Goal: Task Accomplishment & Management: Complete application form

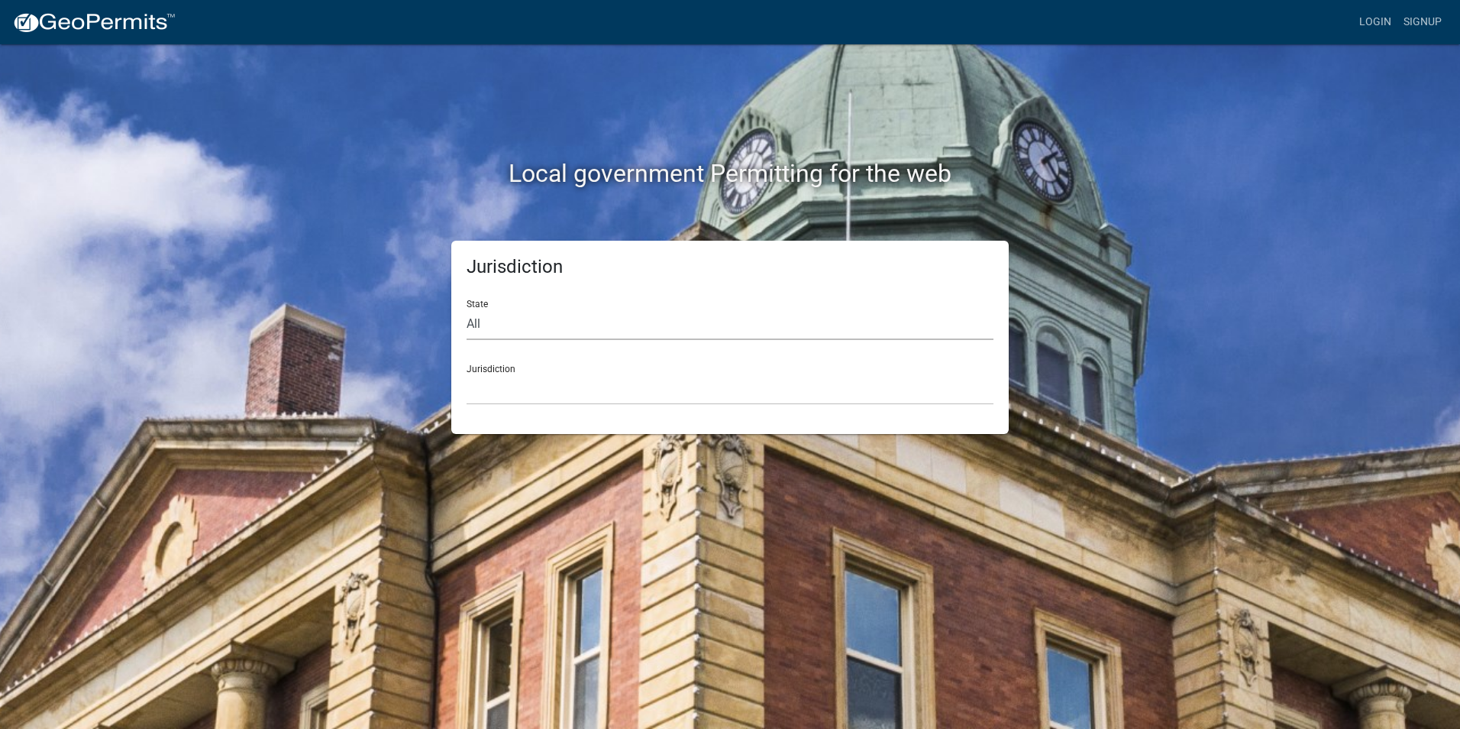
click at [587, 327] on select "All [US_STATE] [US_STATE] [US_STATE] [US_STATE] [US_STATE] [US_STATE] [US_STATE…" at bounding box center [730, 324] width 527 height 31
select select "[US_STATE]"
click at [467, 309] on select "All [US_STATE] [US_STATE] [US_STATE] [US_STATE] [US_STATE] [US_STATE] [US_STATE…" at bounding box center [730, 324] width 527 height 31
click at [565, 393] on select "City of Charlestown, Indiana City of Jeffersonville, Indiana City of Logansport…" at bounding box center [730, 388] width 527 height 31
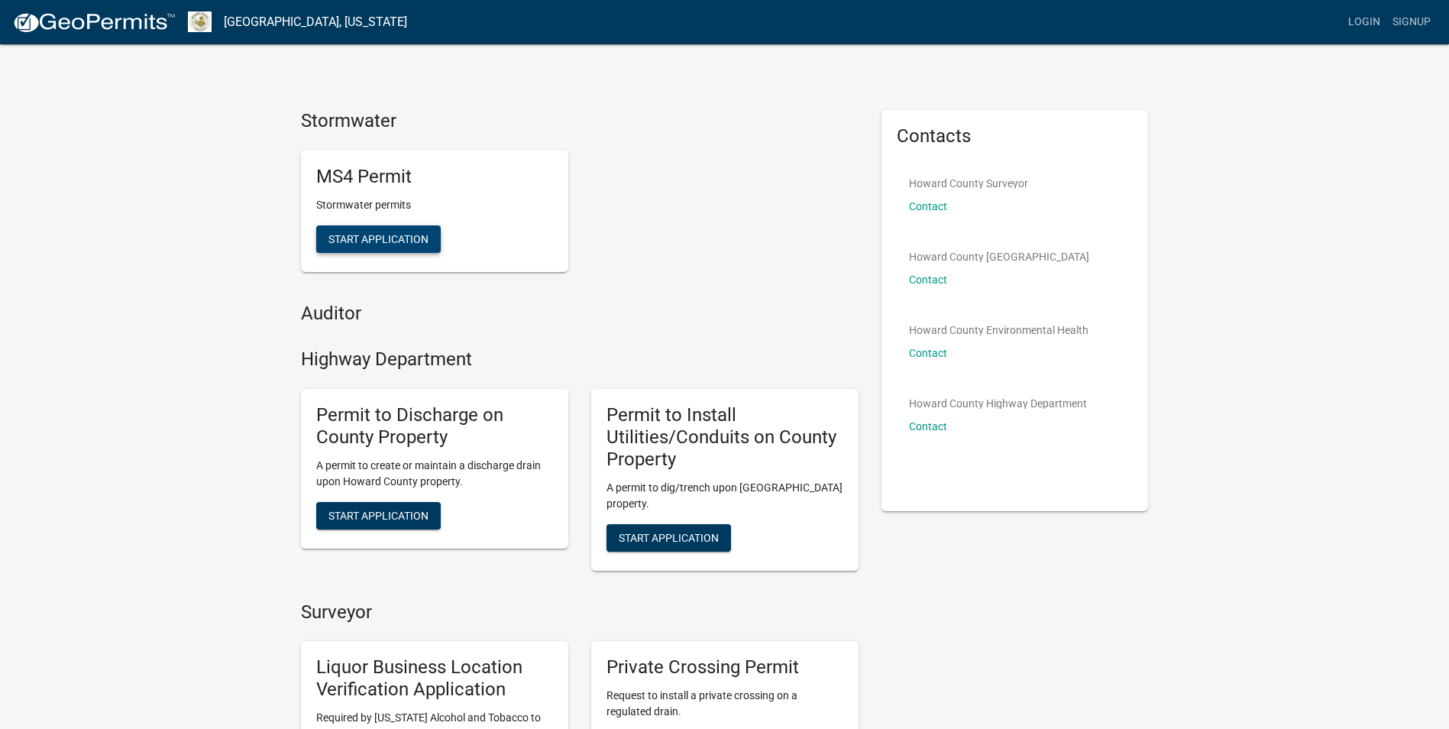
click at [393, 241] on span "Start Application" at bounding box center [378, 238] width 100 height 12
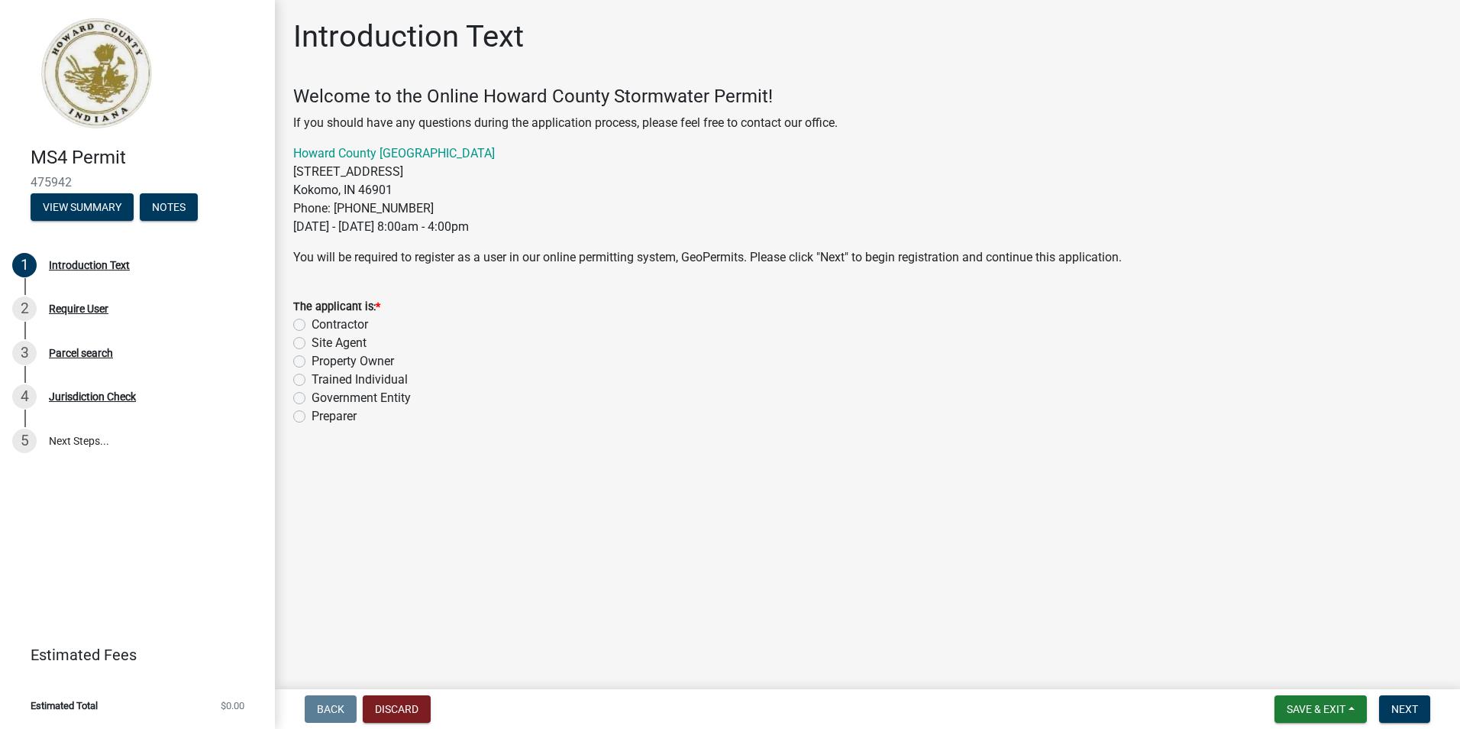
click at [312, 326] on label "Contractor" at bounding box center [340, 324] width 57 height 18
click at [312, 325] on input "Contractor" at bounding box center [317, 320] width 10 height 10
radio input "true"
click at [1419, 712] on button "Next" at bounding box center [1404, 708] width 51 height 27
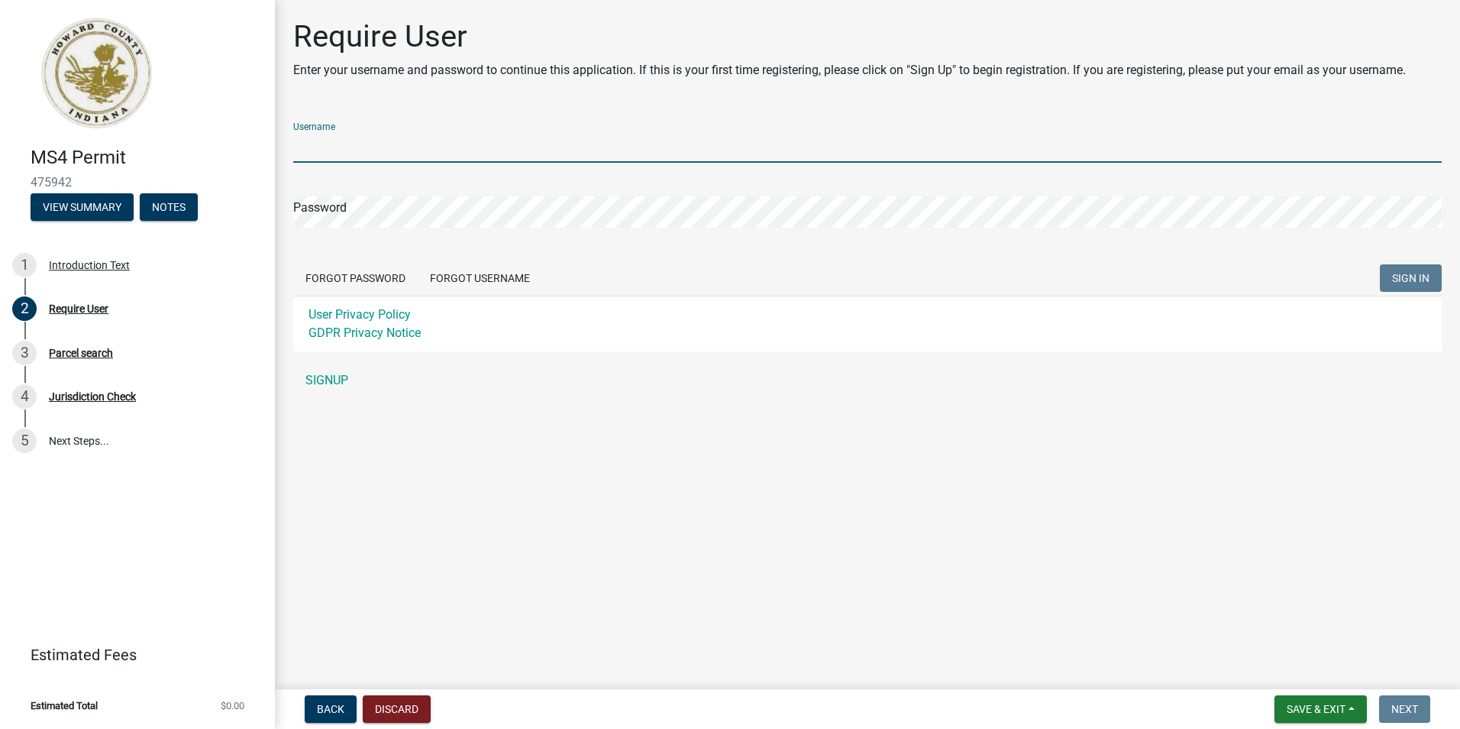
click at [529, 141] on input "Username" at bounding box center [867, 146] width 1149 height 31
type input "BBSHOMES"
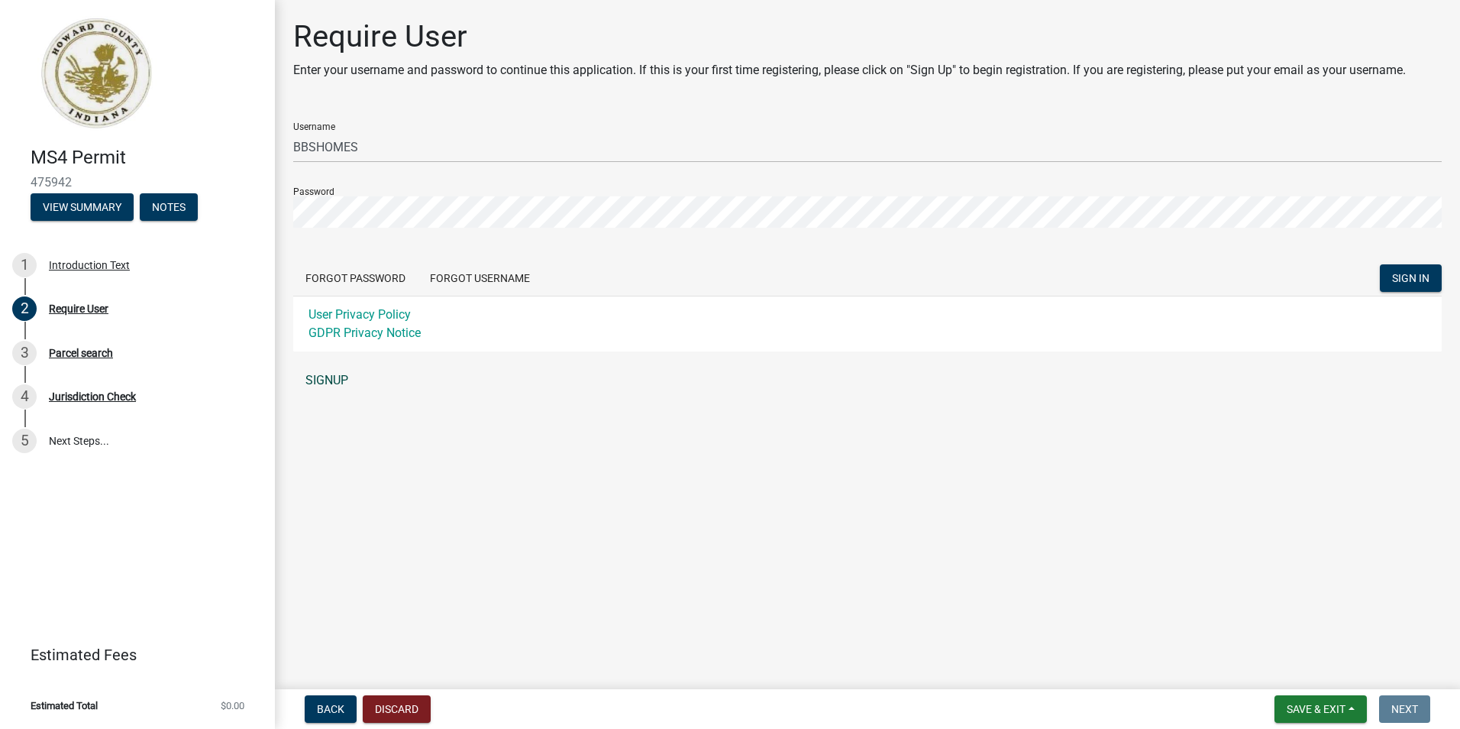
click at [349, 374] on link "SIGNUP" at bounding box center [867, 380] width 1149 height 31
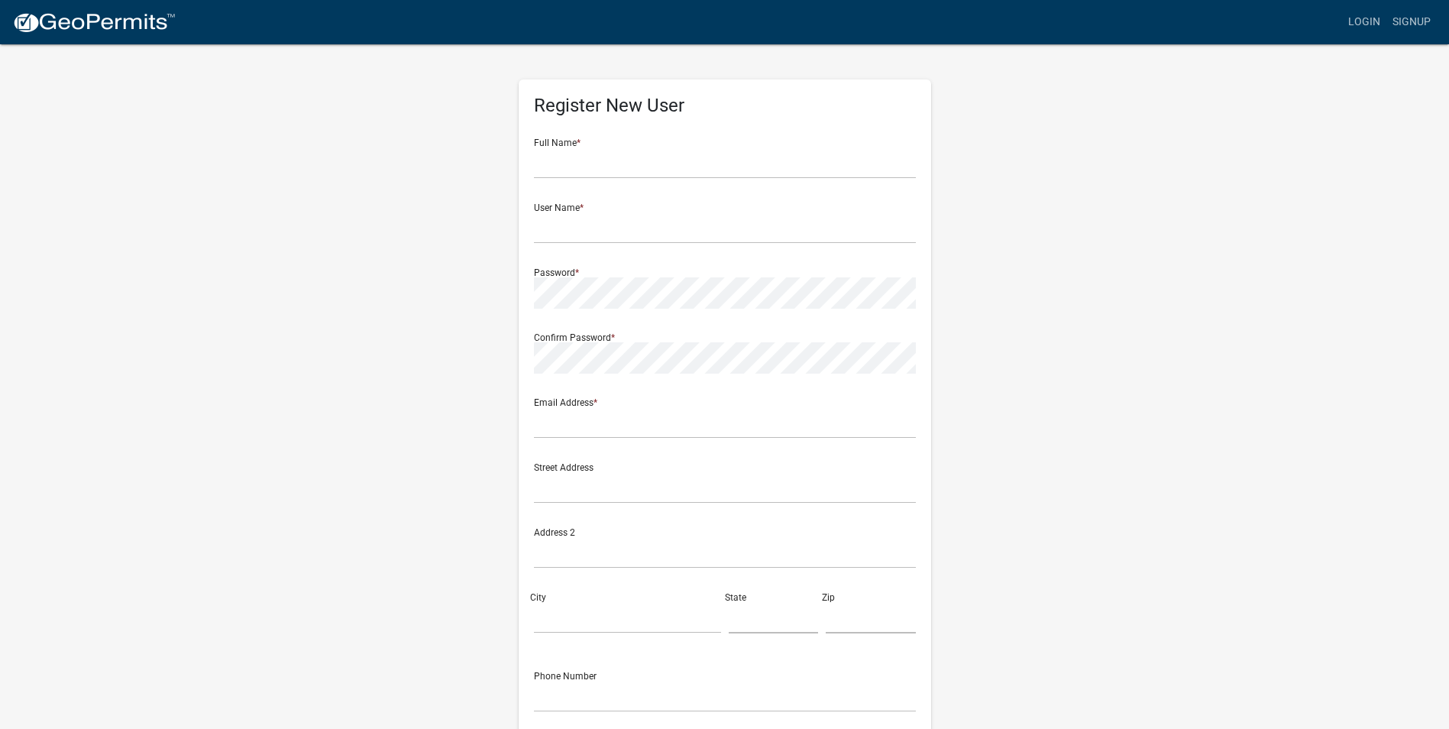
click at [430, 105] on div "Register New User Full Name * User Name * Password * Confirm Password * Email A…" at bounding box center [724, 451] width 871 height 817
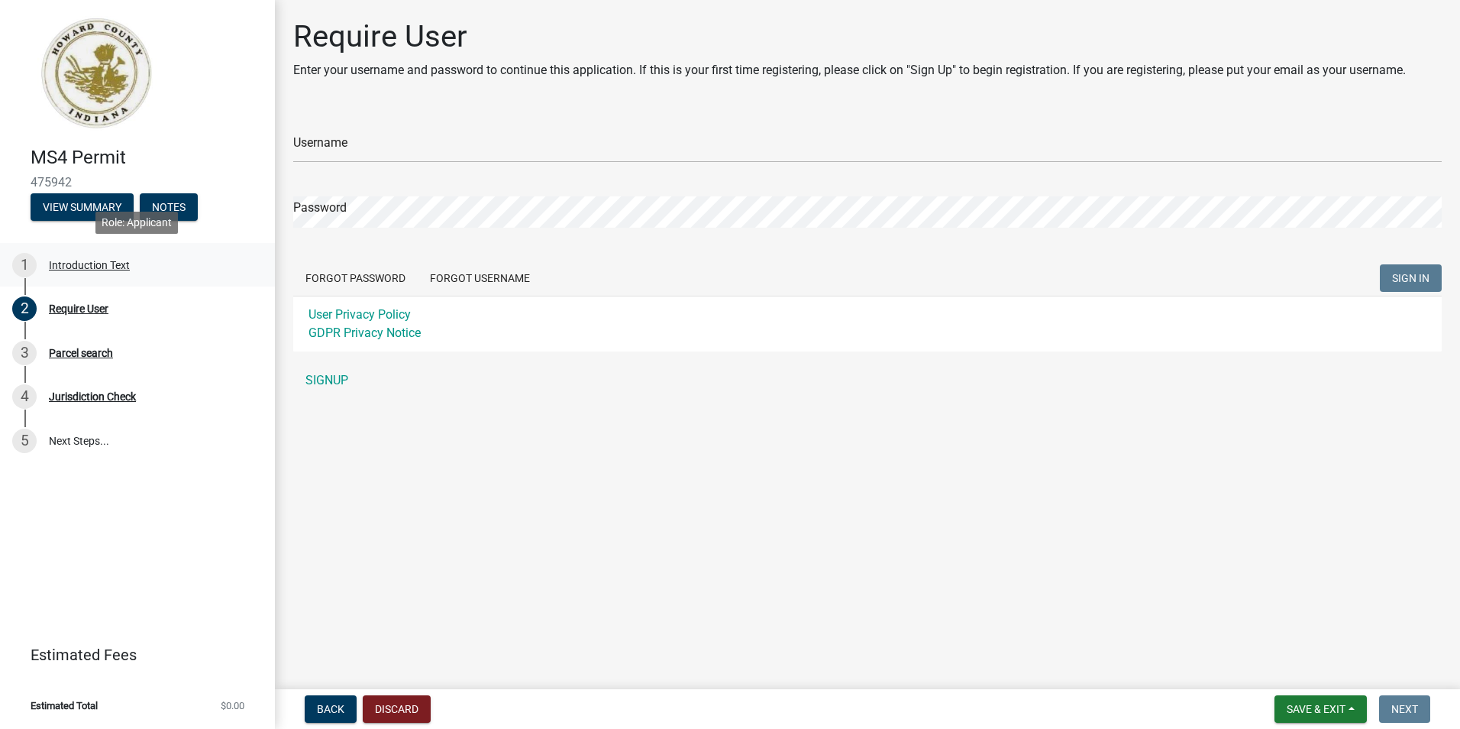
click at [90, 264] on div "Introduction Text" at bounding box center [89, 265] width 81 height 11
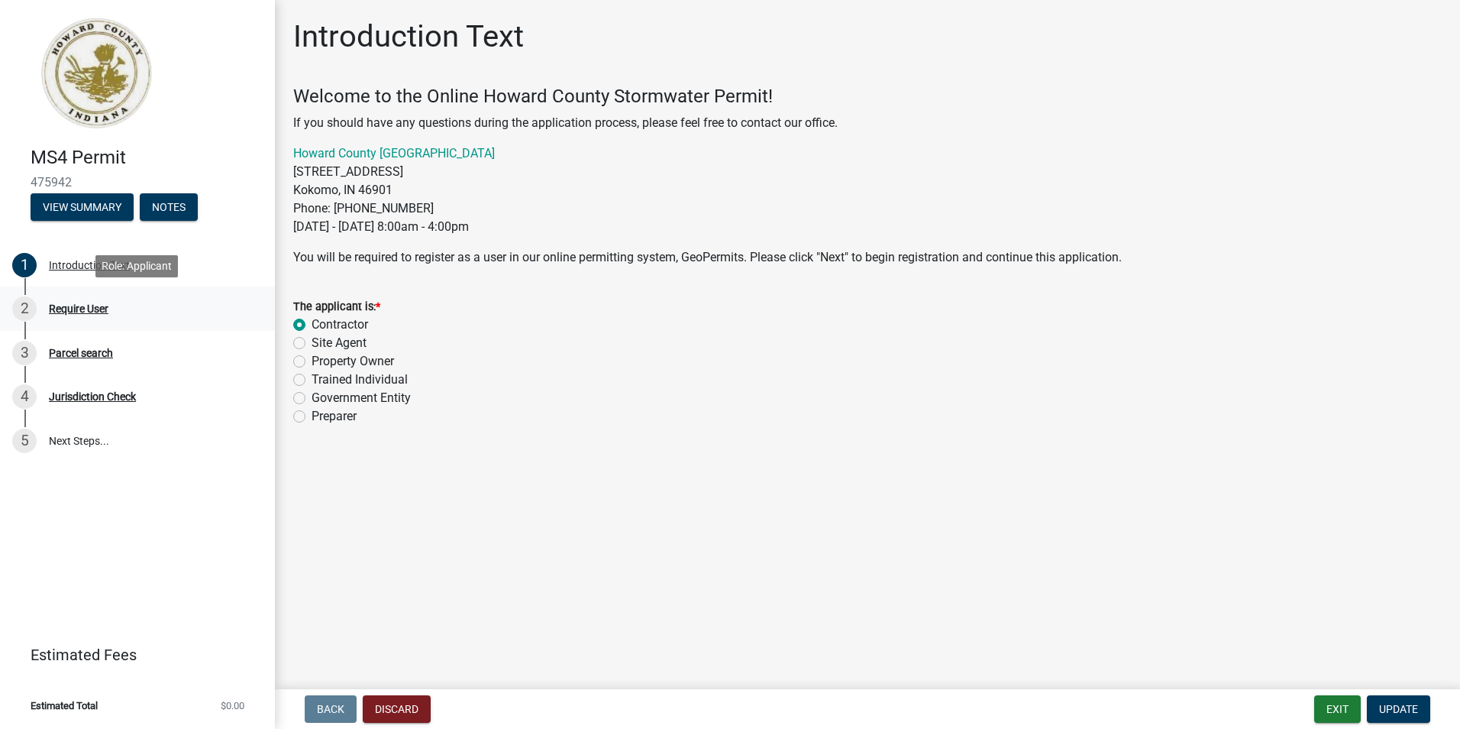
click at [67, 314] on div "Require User" at bounding box center [79, 308] width 60 height 11
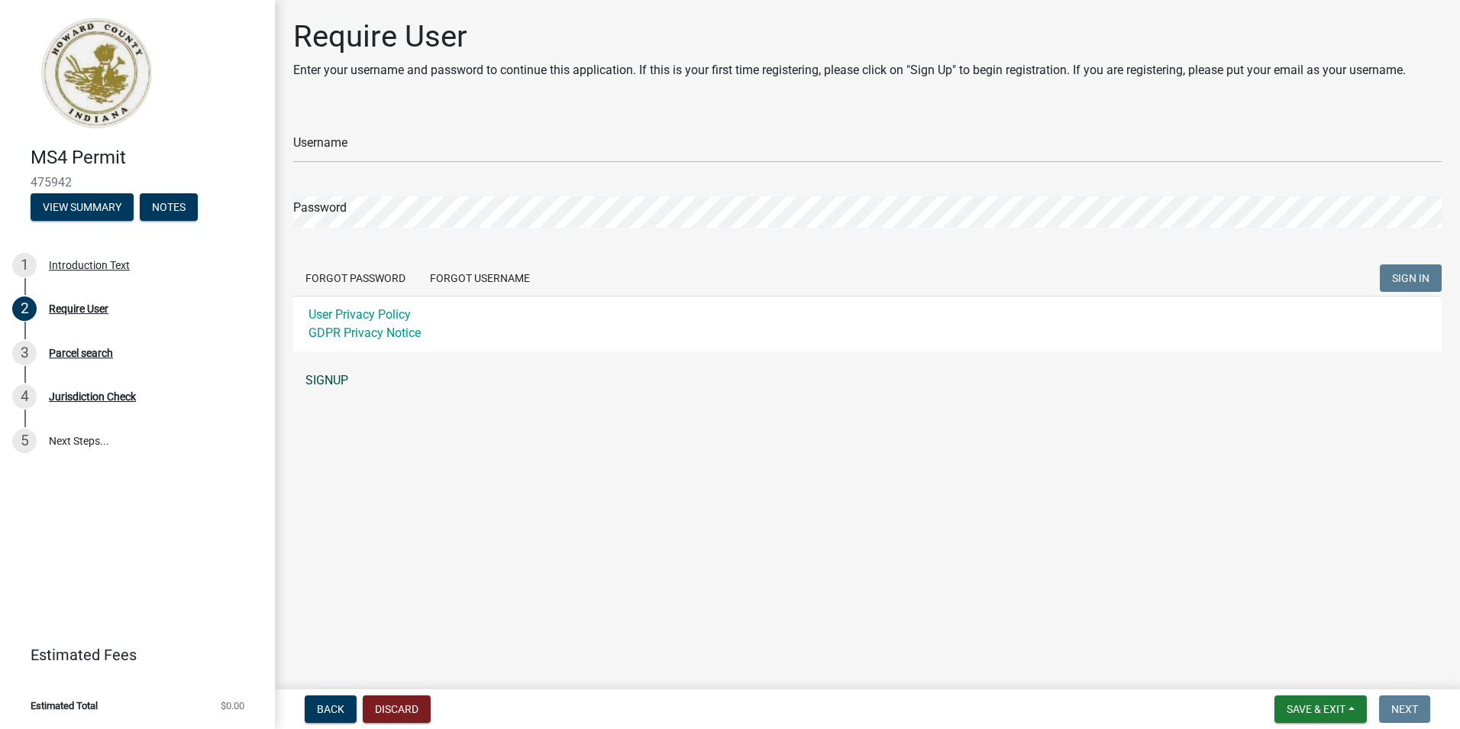
click at [329, 374] on link "SIGNUP" at bounding box center [867, 380] width 1149 height 31
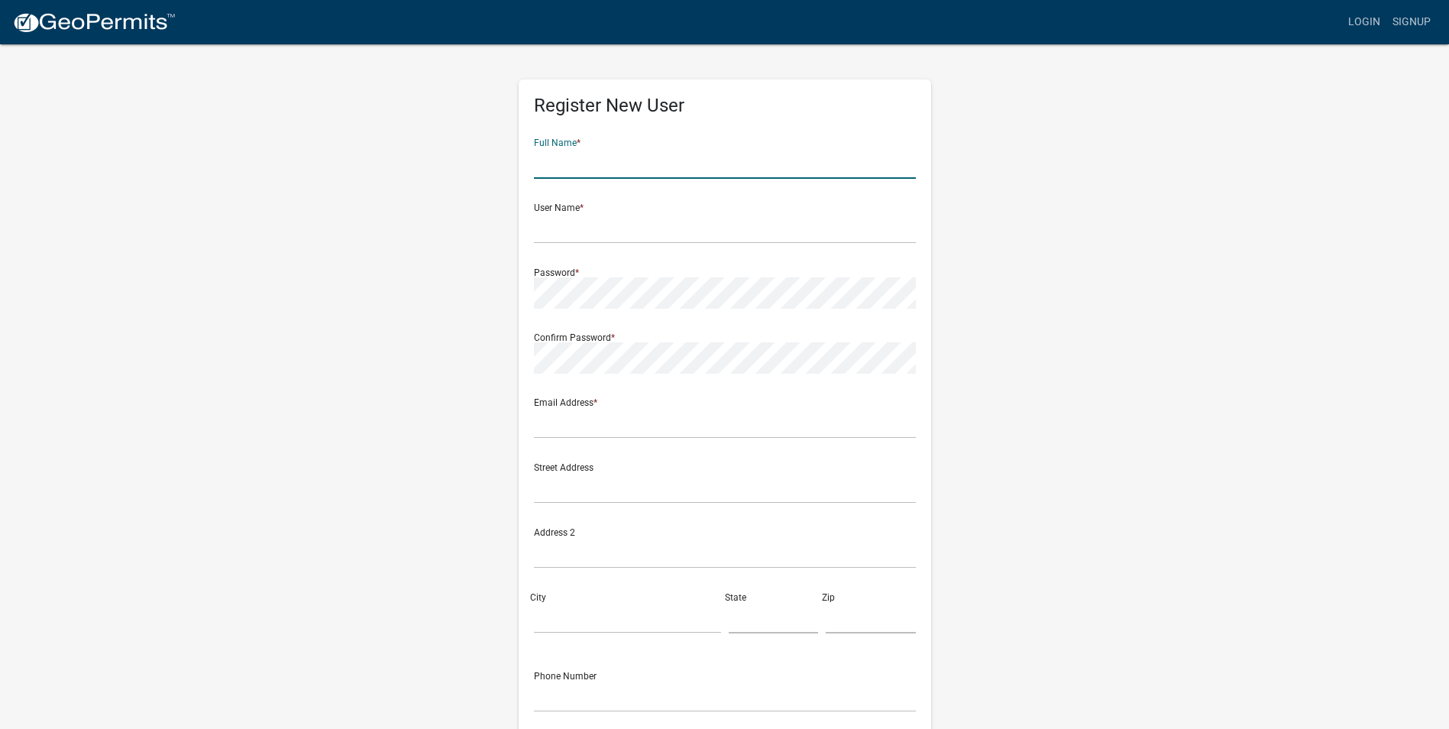
click at [620, 176] on input "text" at bounding box center [725, 162] width 382 height 31
type input "Maverick"
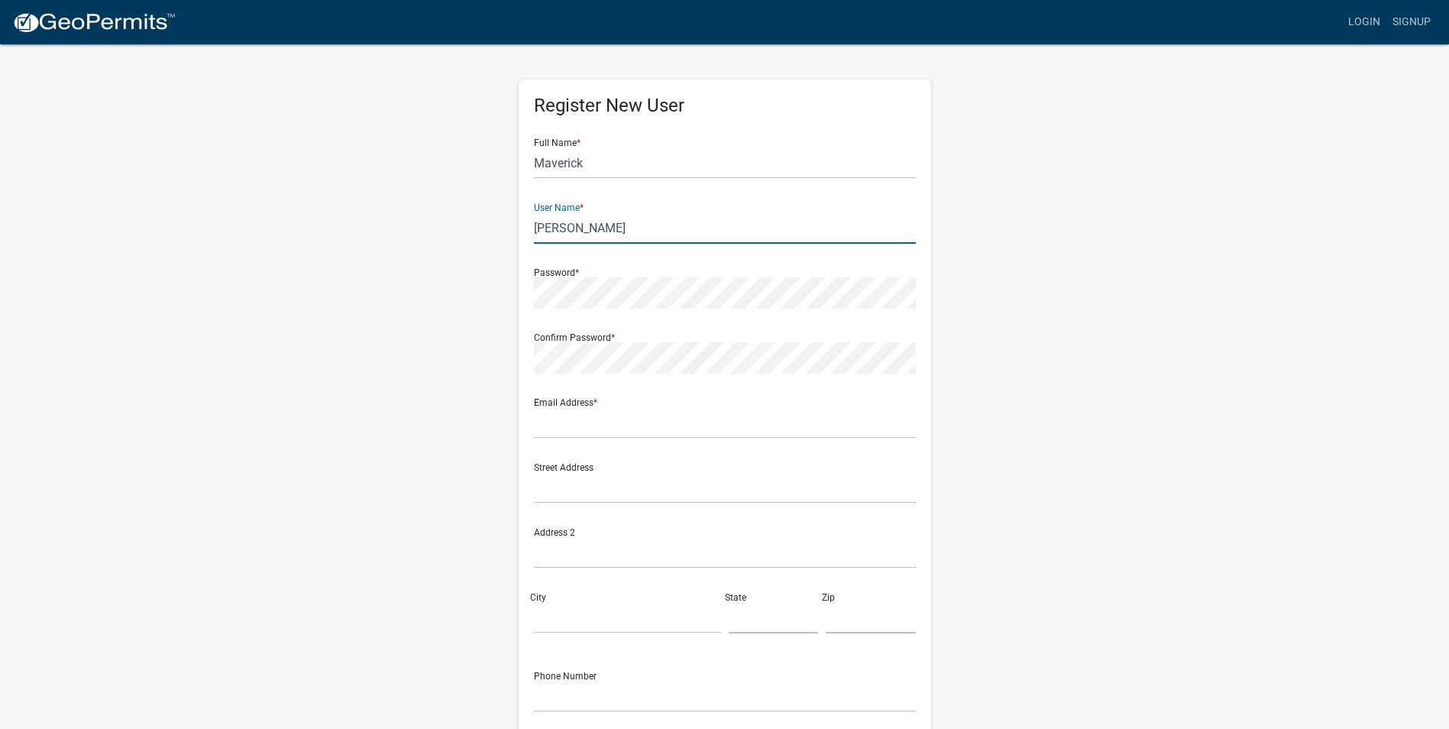
type input "Wade"
click at [621, 175] on input "Maverick" at bounding box center [725, 162] width 382 height 31
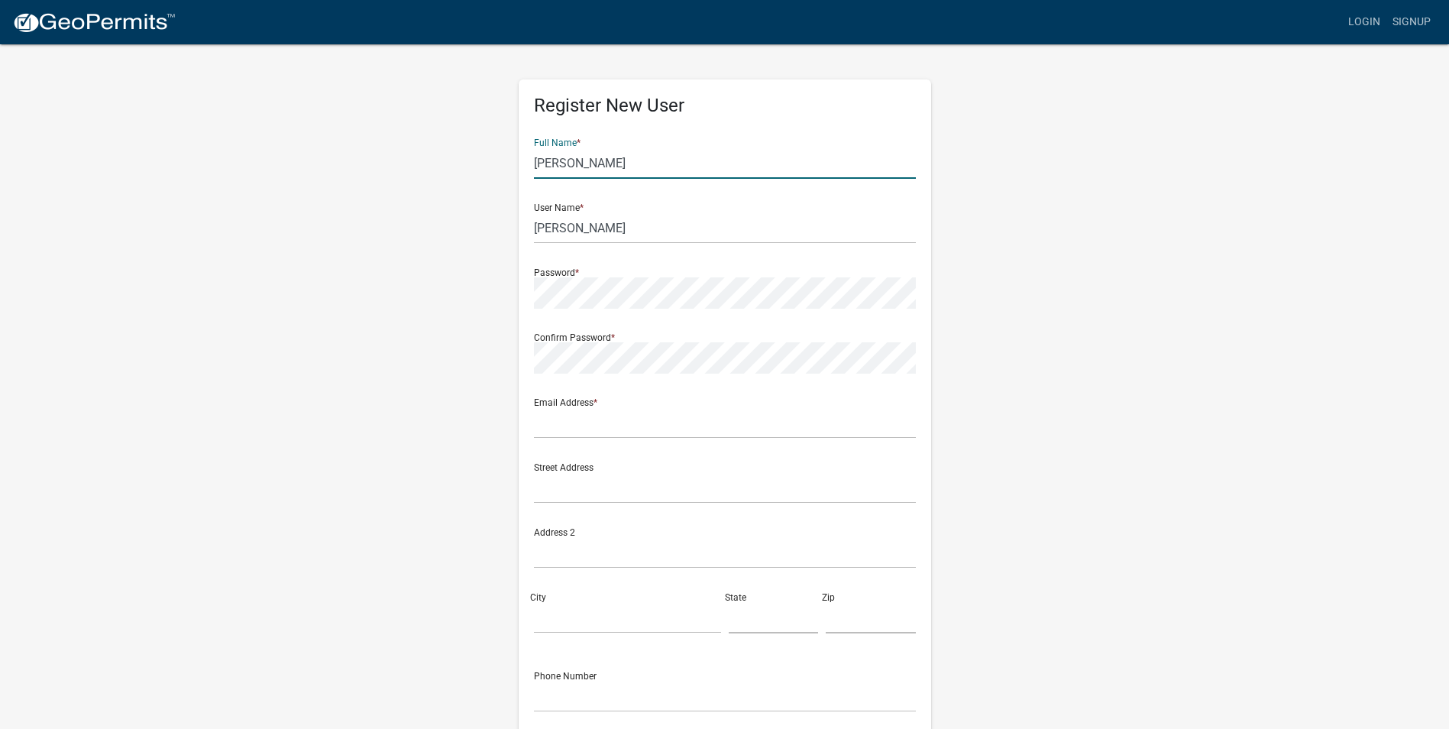
type input "Maverick Wade"
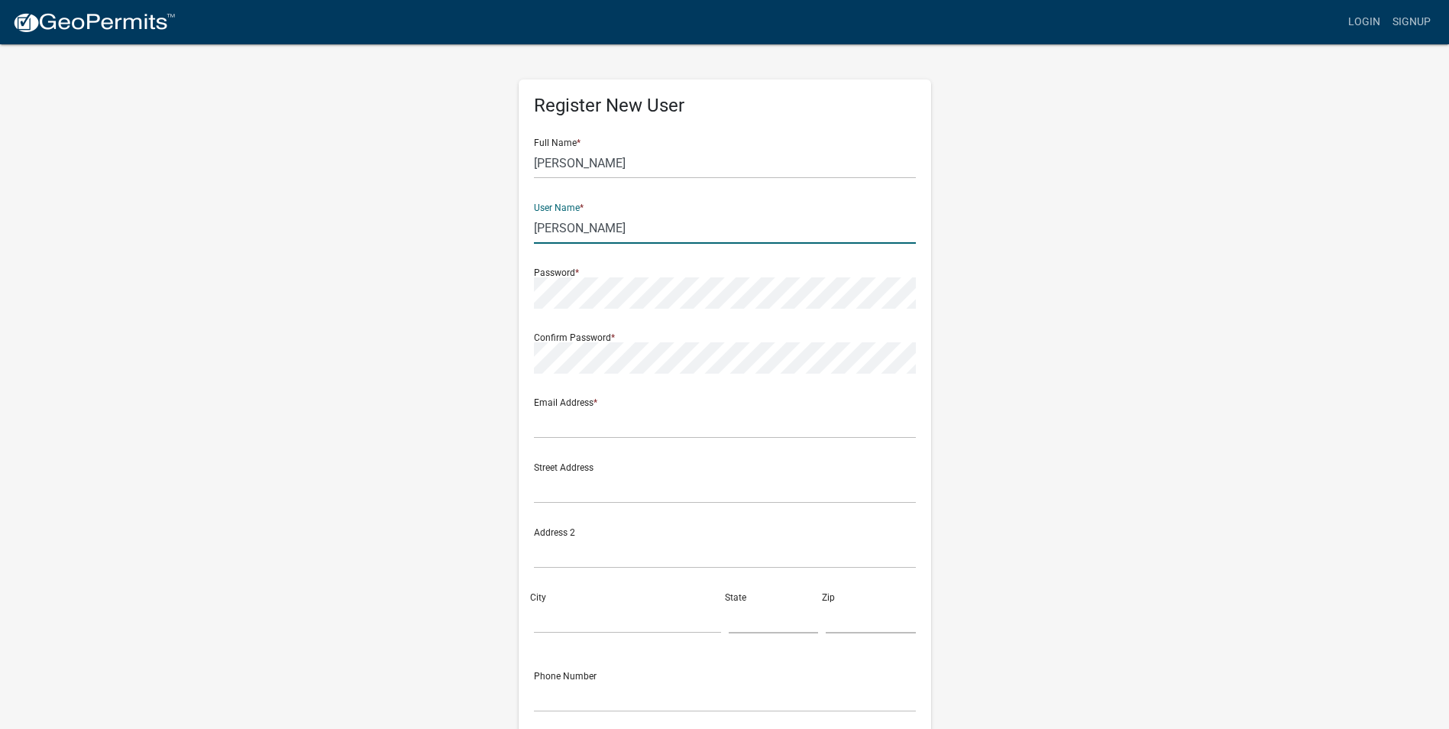
click at [859, 224] on input "Wade" at bounding box center [725, 227] width 382 height 31
type input "W"
type input "BBSHOMES"
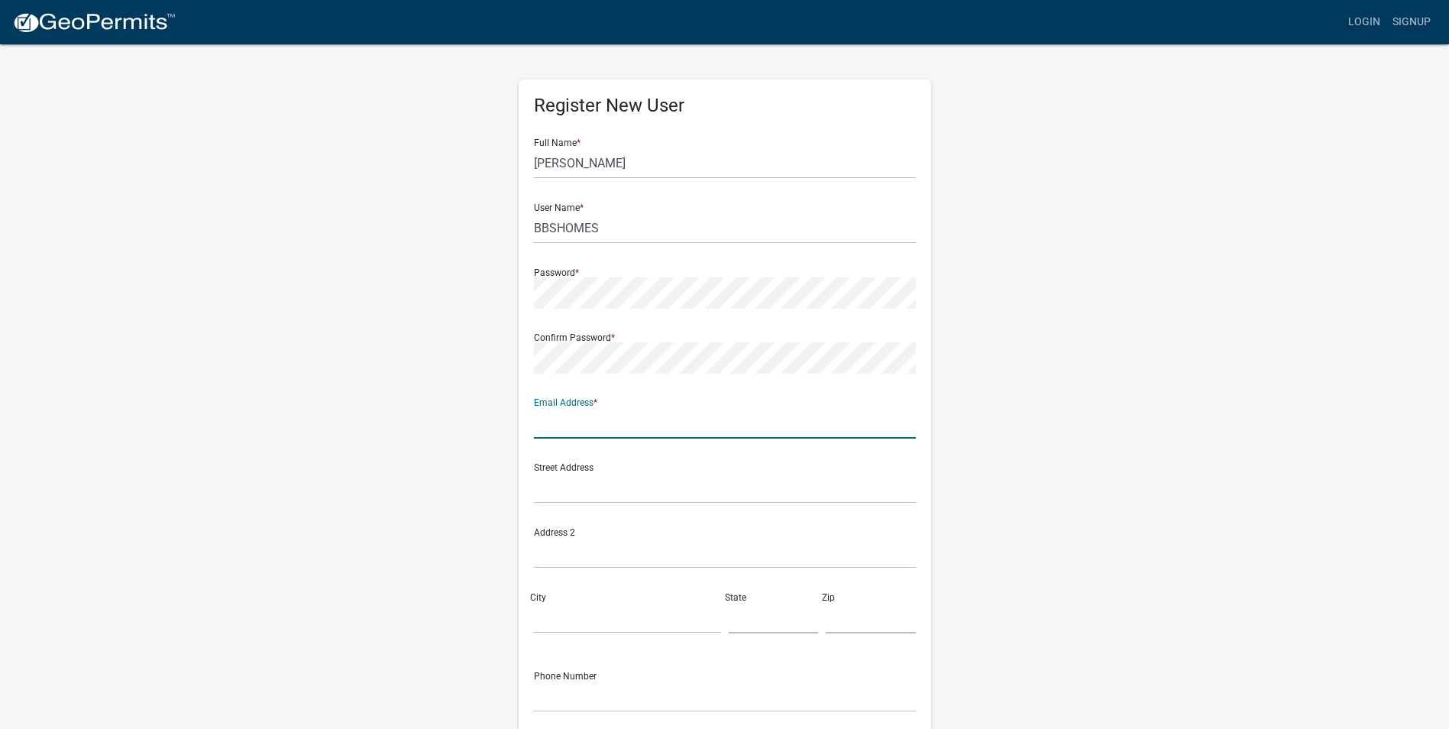
click at [736, 434] on input "text" at bounding box center [725, 422] width 382 height 31
type input "Maverick@bbs-homes.com"
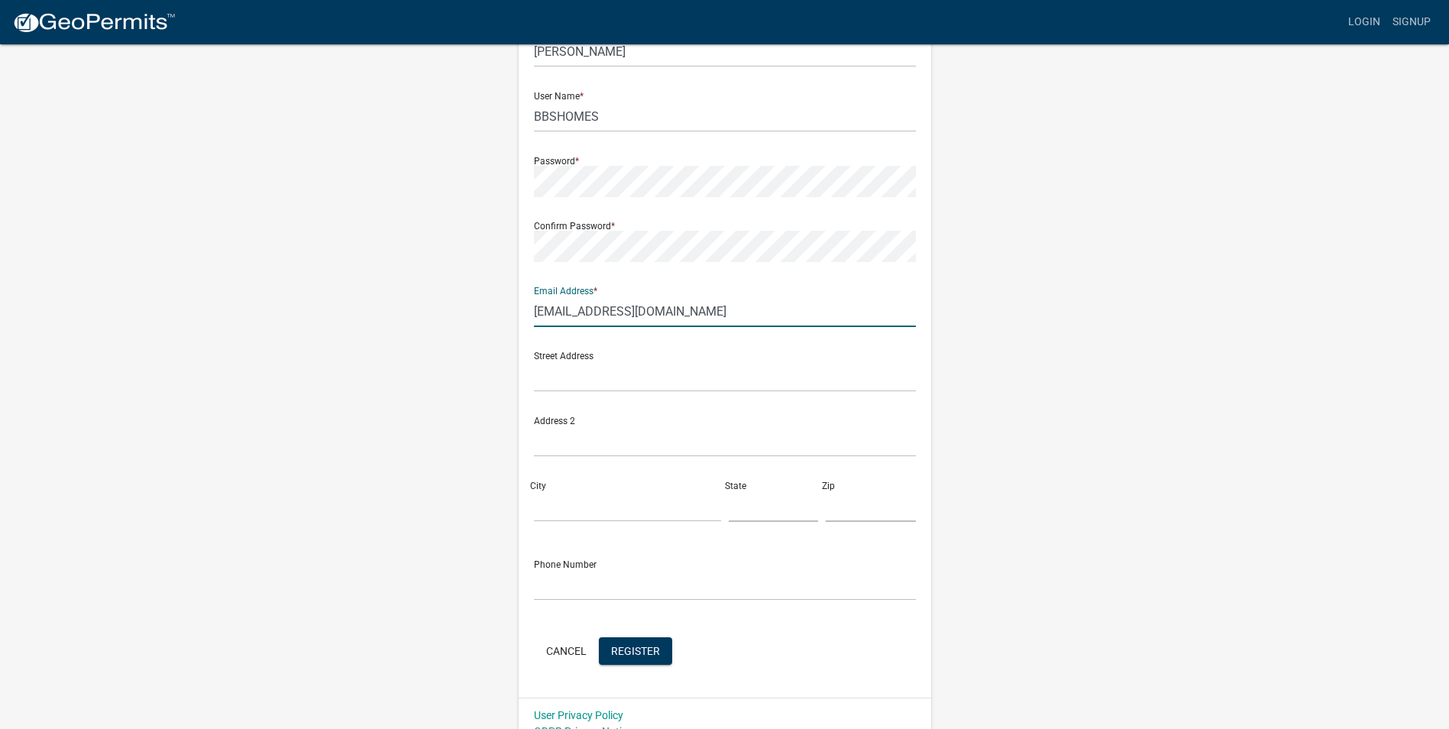
scroll to position [131, 0]
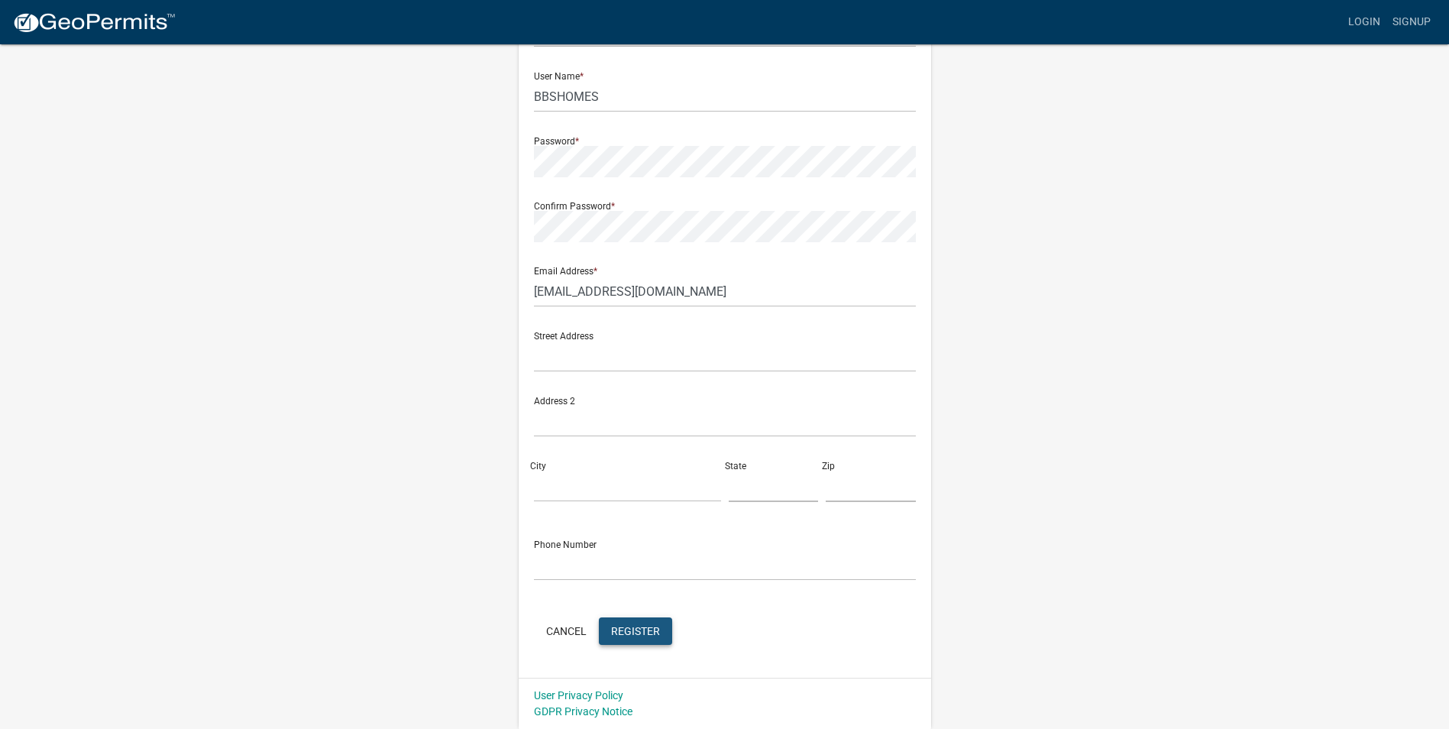
click at [636, 635] on span "Register" at bounding box center [635, 630] width 49 height 12
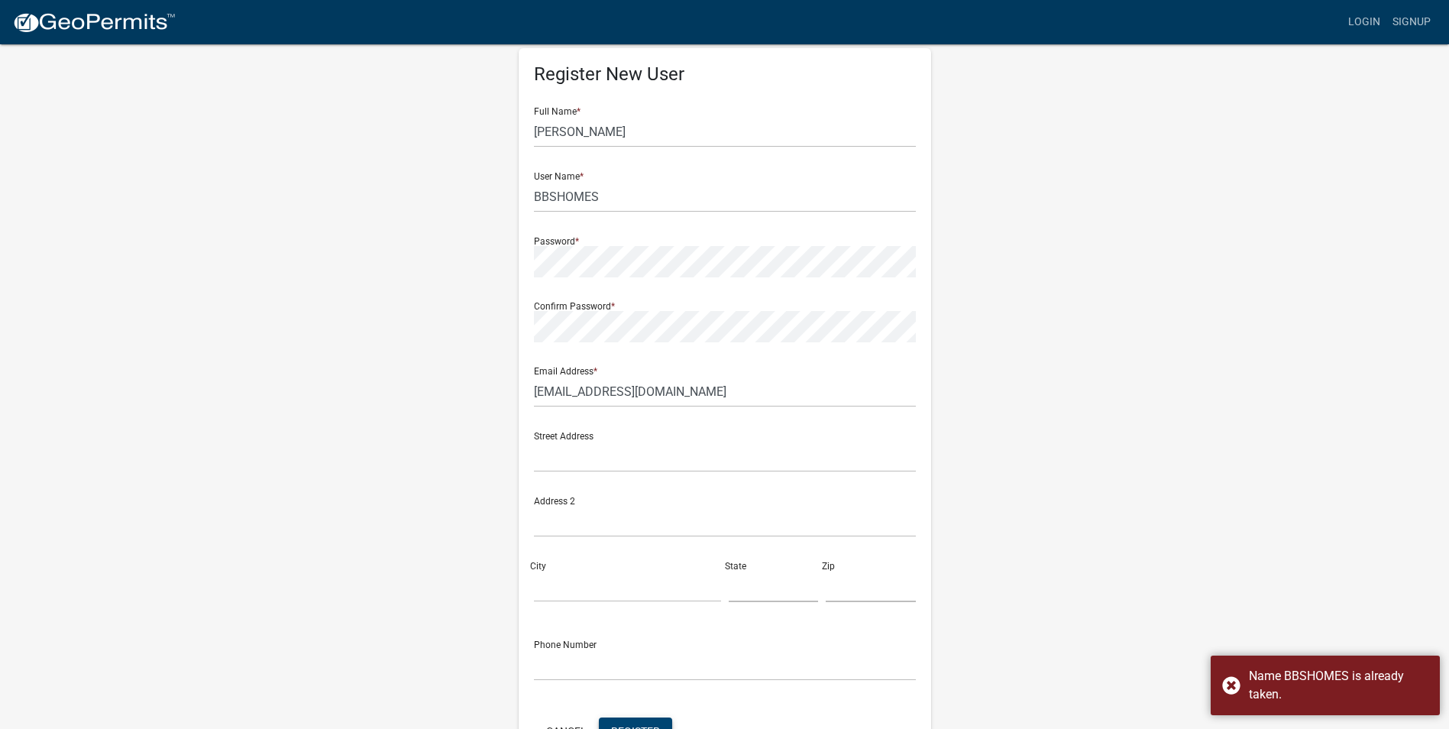
scroll to position [0, 0]
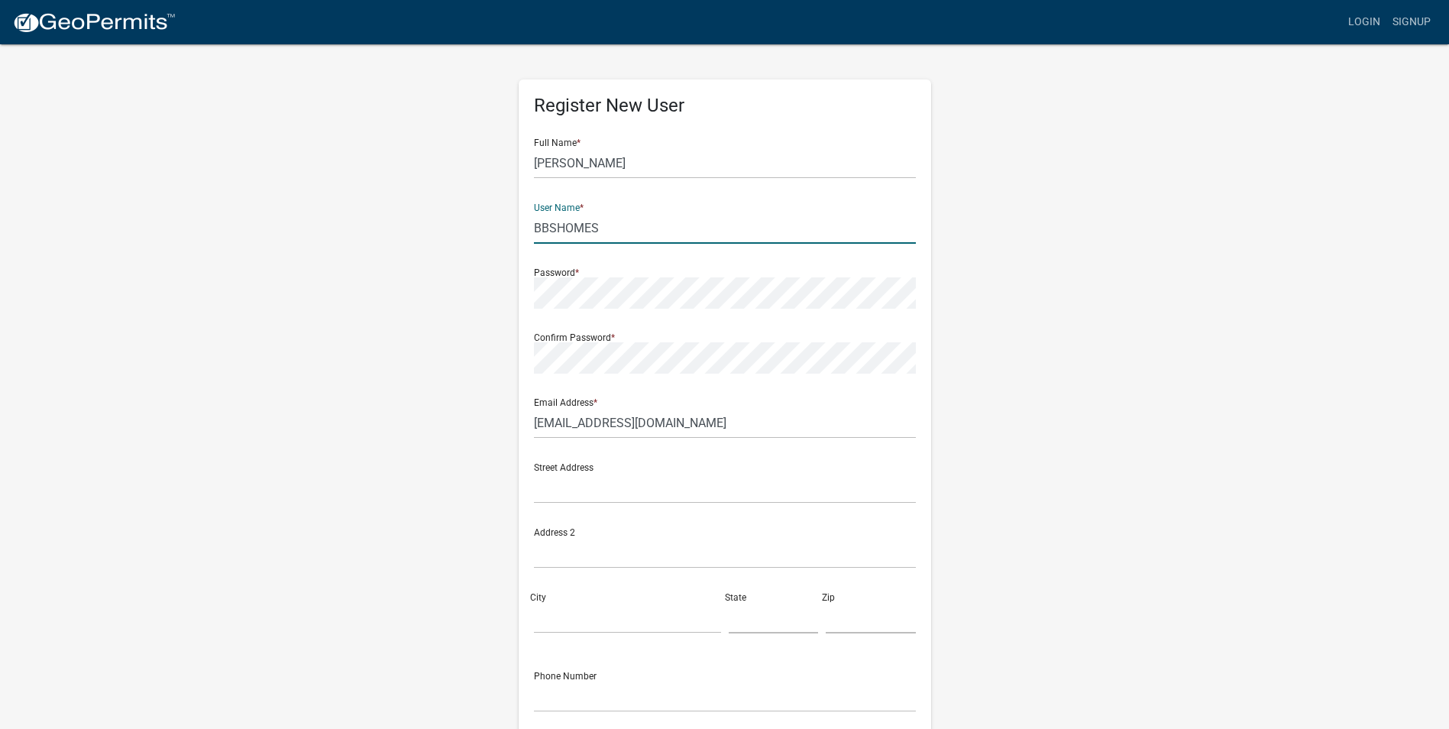
click at [639, 237] on input "BBSHOMES" at bounding box center [725, 227] width 382 height 31
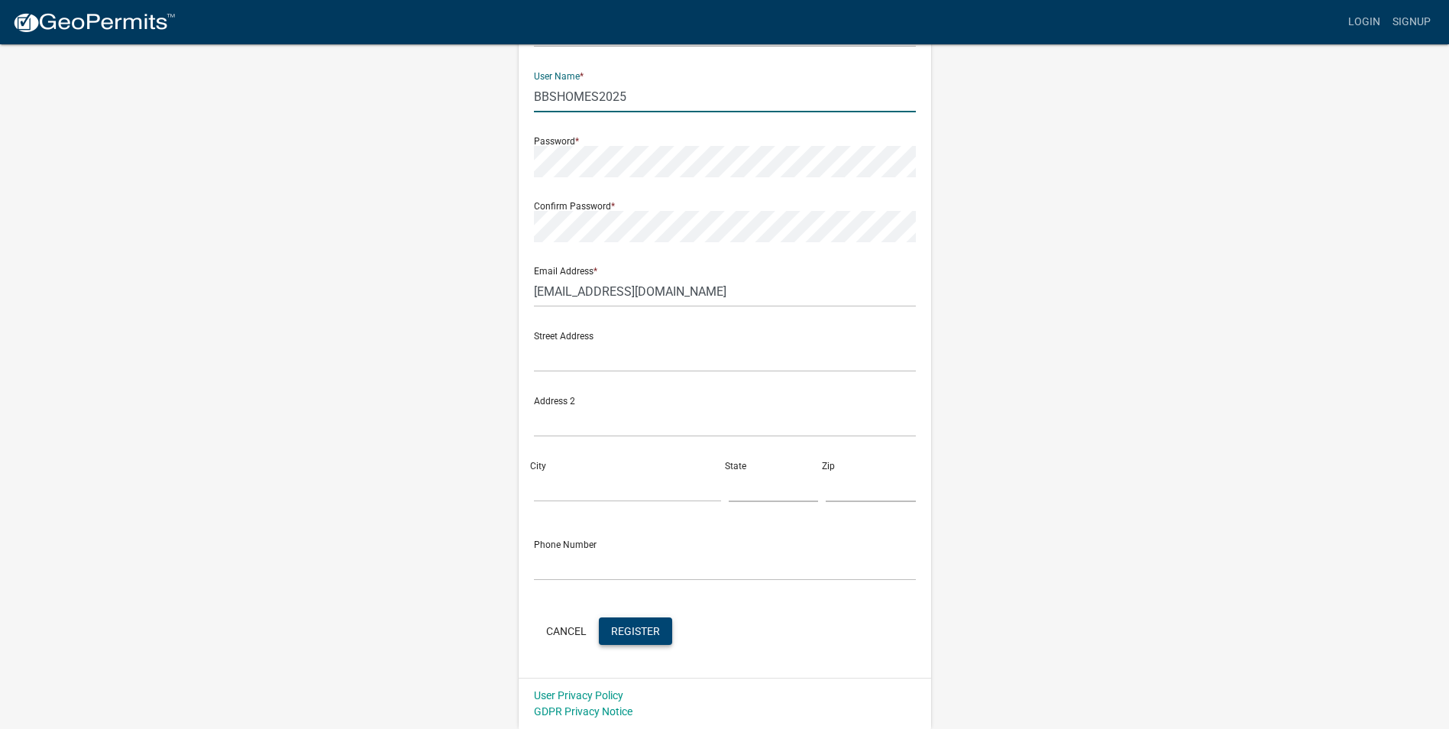
type input "BBSHOMES2025"
click at [644, 639] on button "Register" at bounding box center [635, 630] width 73 height 27
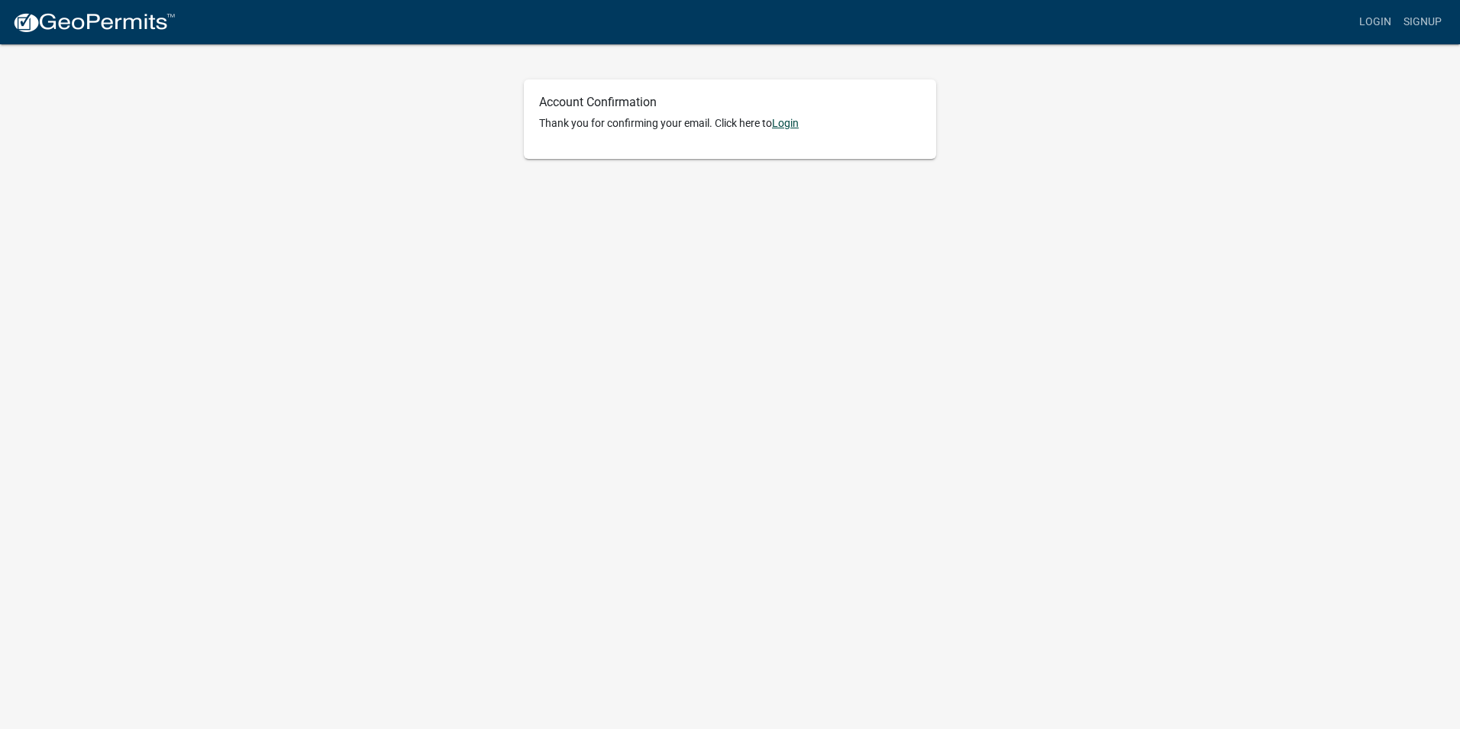
click at [791, 118] on link "Login" at bounding box center [785, 123] width 27 height 12
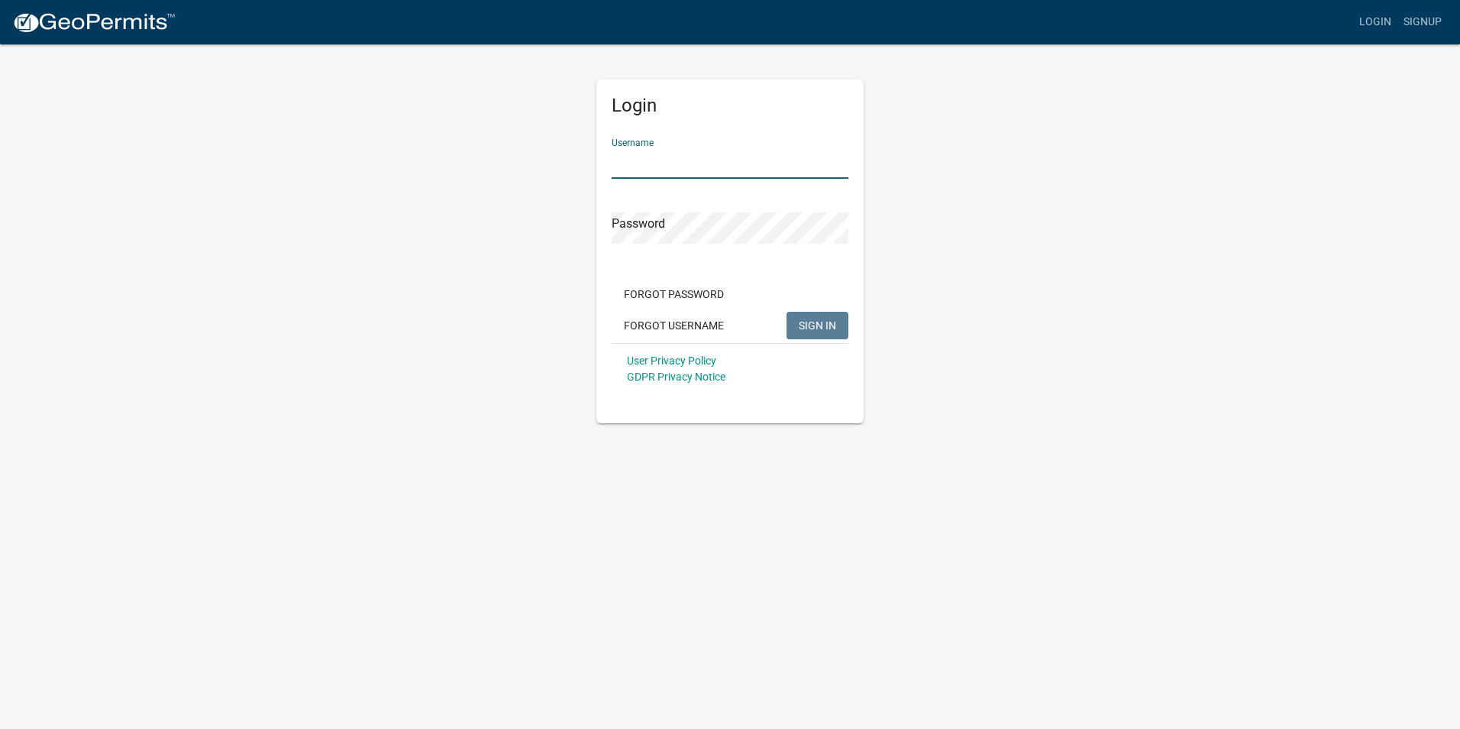
click at [726, 163] on input "Username" at bounding box center [730, 162] width 237 height 31
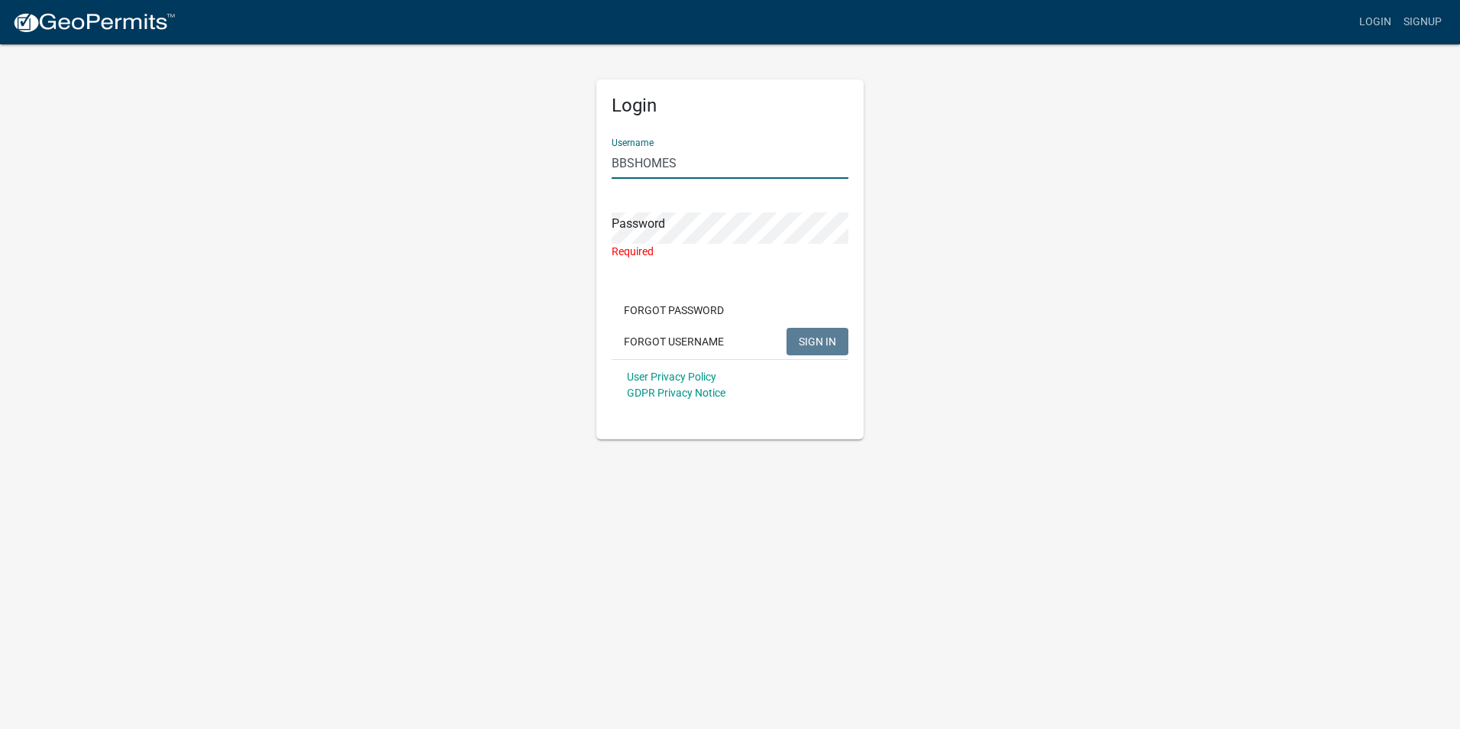
click at [726, 163] on input "BBSHOMES" at bounding box center [730, 162] width 237 height 31
type input "BBSHOMES2025"
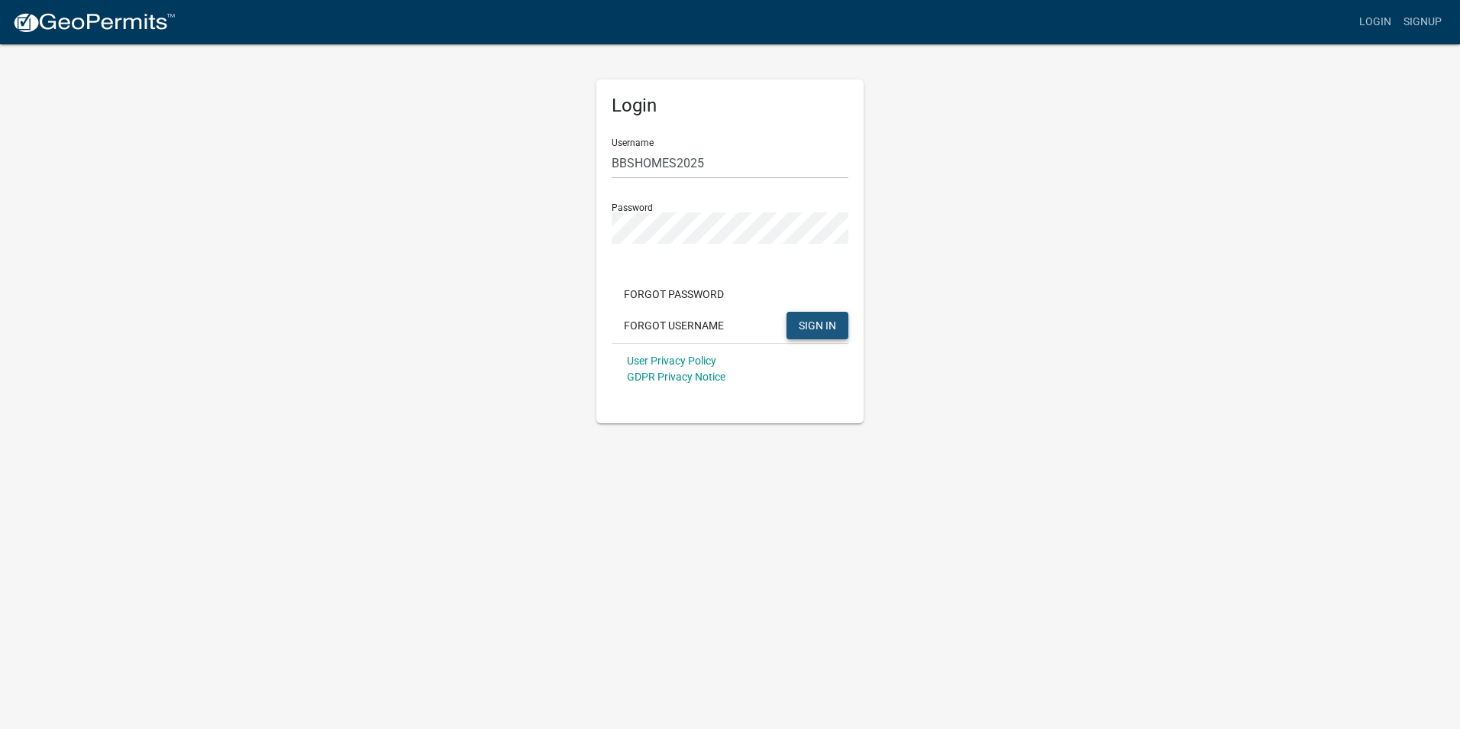
click at [812, 318] on button "SIGN IN" at bounding box center [818, 325] width 62 height 27
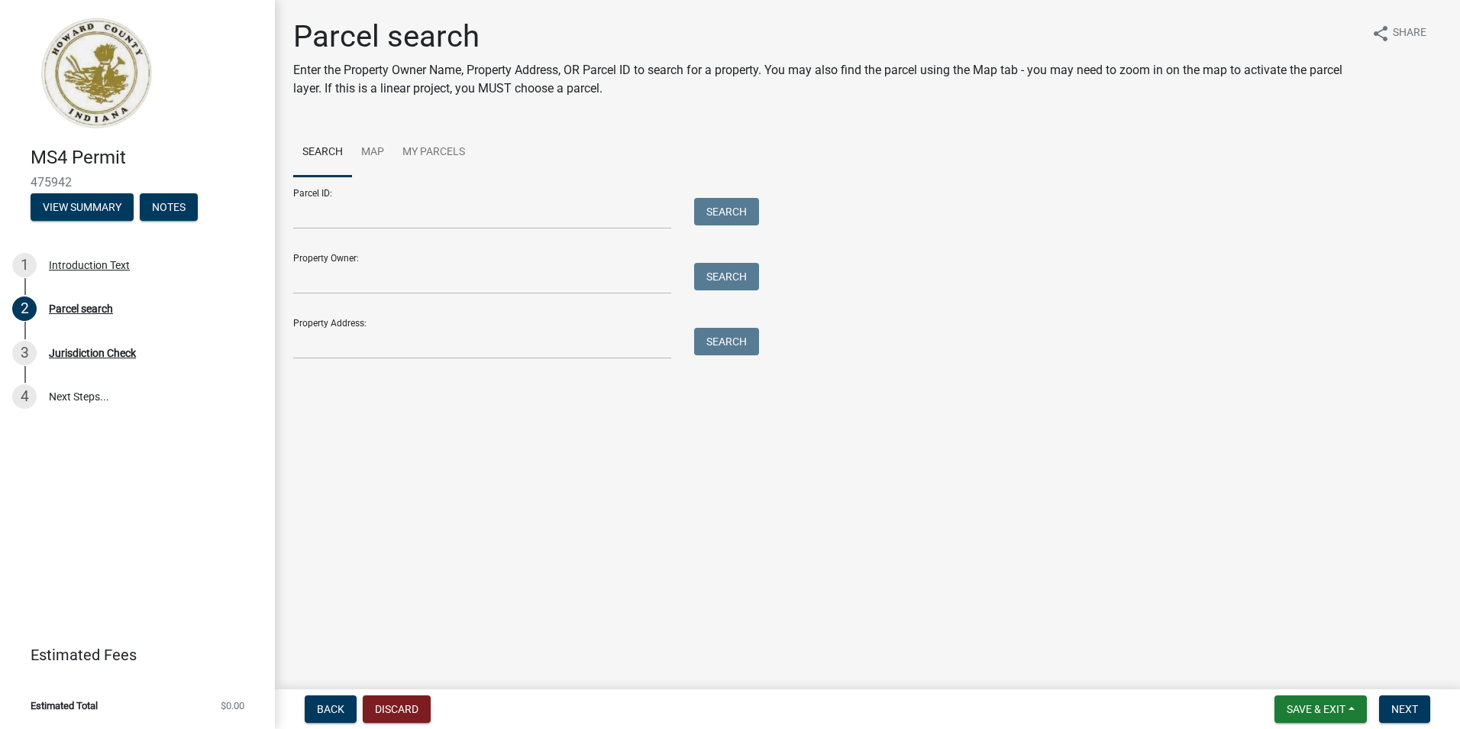
click at [719, 104] on div "Parcel search Enter the Property Owner Name, Property Address, OR Parcel ID to …" at bounding box center [826, 64] width 1066 height 92
click at [378, 150] on link "Map" at bounding box center [372, 152] width 41 height 49
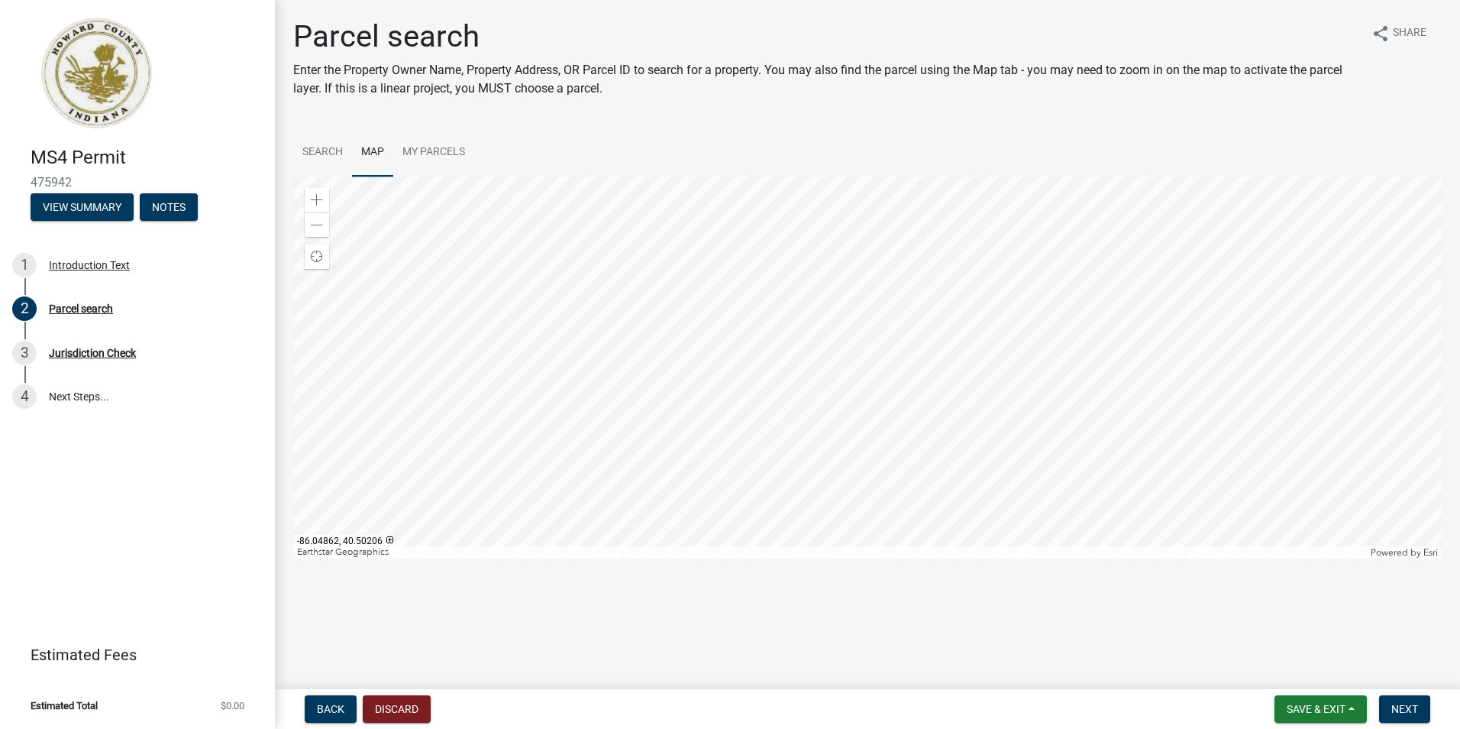
click at [955, 299] on div at bounding box center [867, 367] width 1149 height 382
click at [655, 477] on div at bounding box center [867, 367] width 1149 height 382
click at [908, 406] on div at bounding box center [867, 367] width 1149 height 382
click at [805, 396] on div at bounding box center [867, 367] width 1149 height 382
click at [791, 356] on div at bounding box center [867, 367] width 1149 height 382
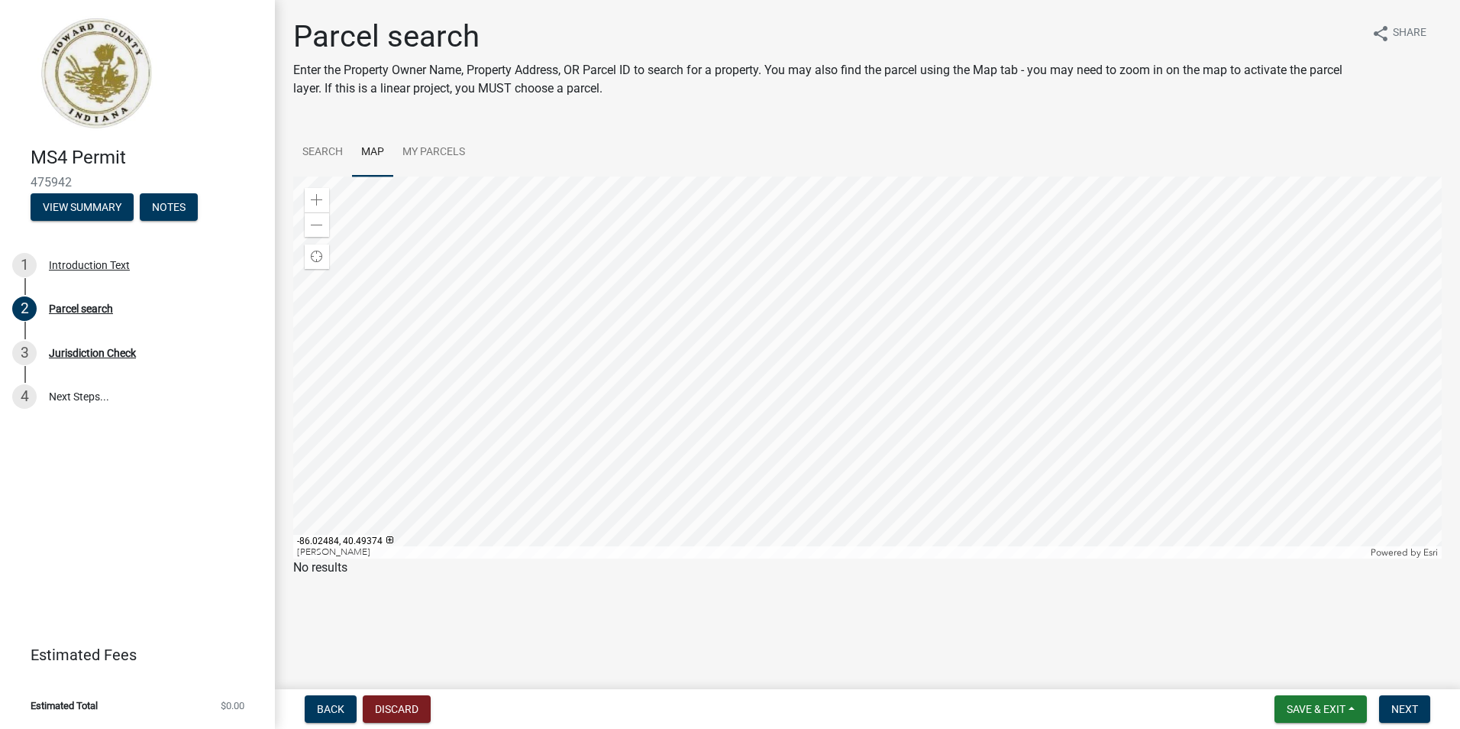
click at [1385, 610] on main "Parcel search Enter the Property Owner Name, Property Address, OR Parcel ID to …" at bounding box center [867, 341] width 1185 height 683
click at [979, 507] on div at bounding box center [867, 367] width 1149 height 382
click at [335, 144] on link "Search" at bounding box center [322, 152] width 59 height 49
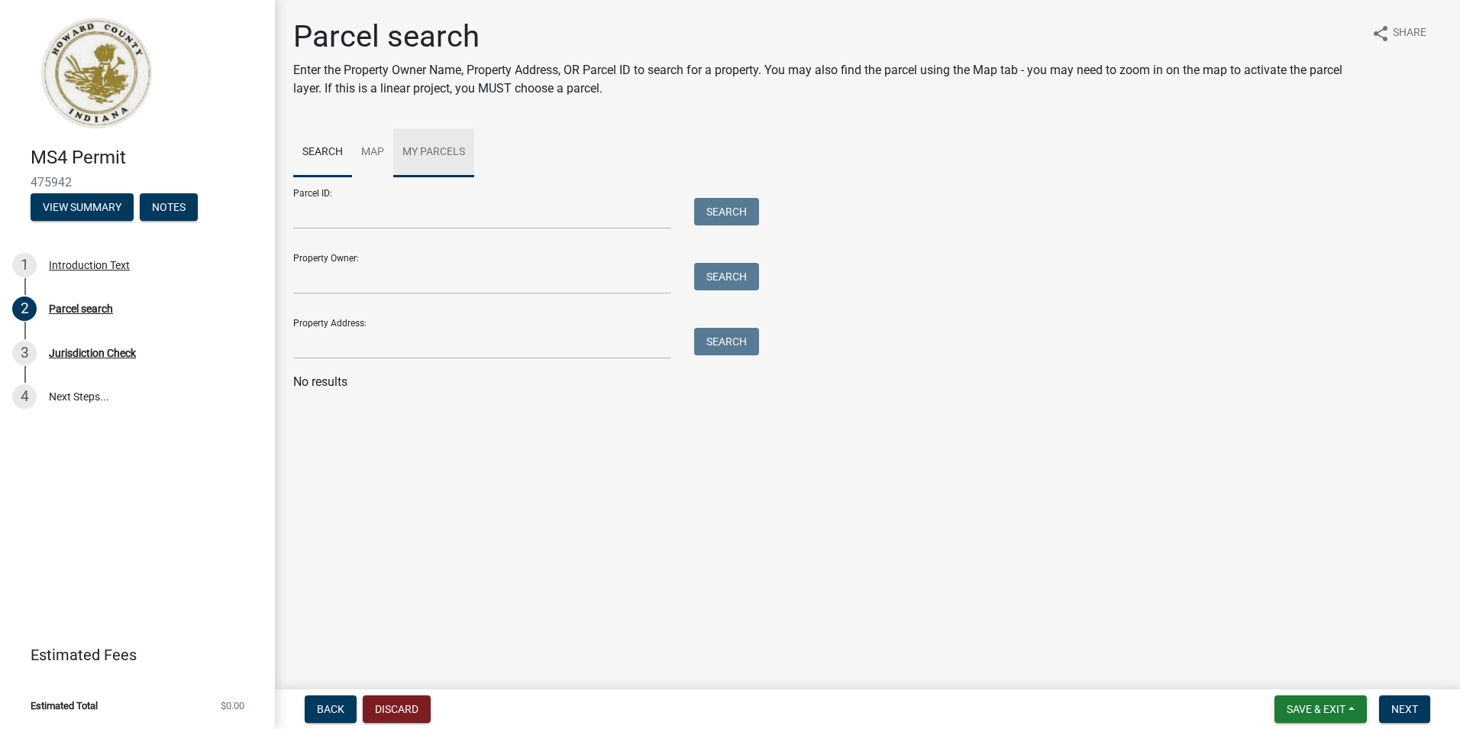
click at [448, 147] on link "My Parcels" at bounding box center [433, 152] width 81 height 49
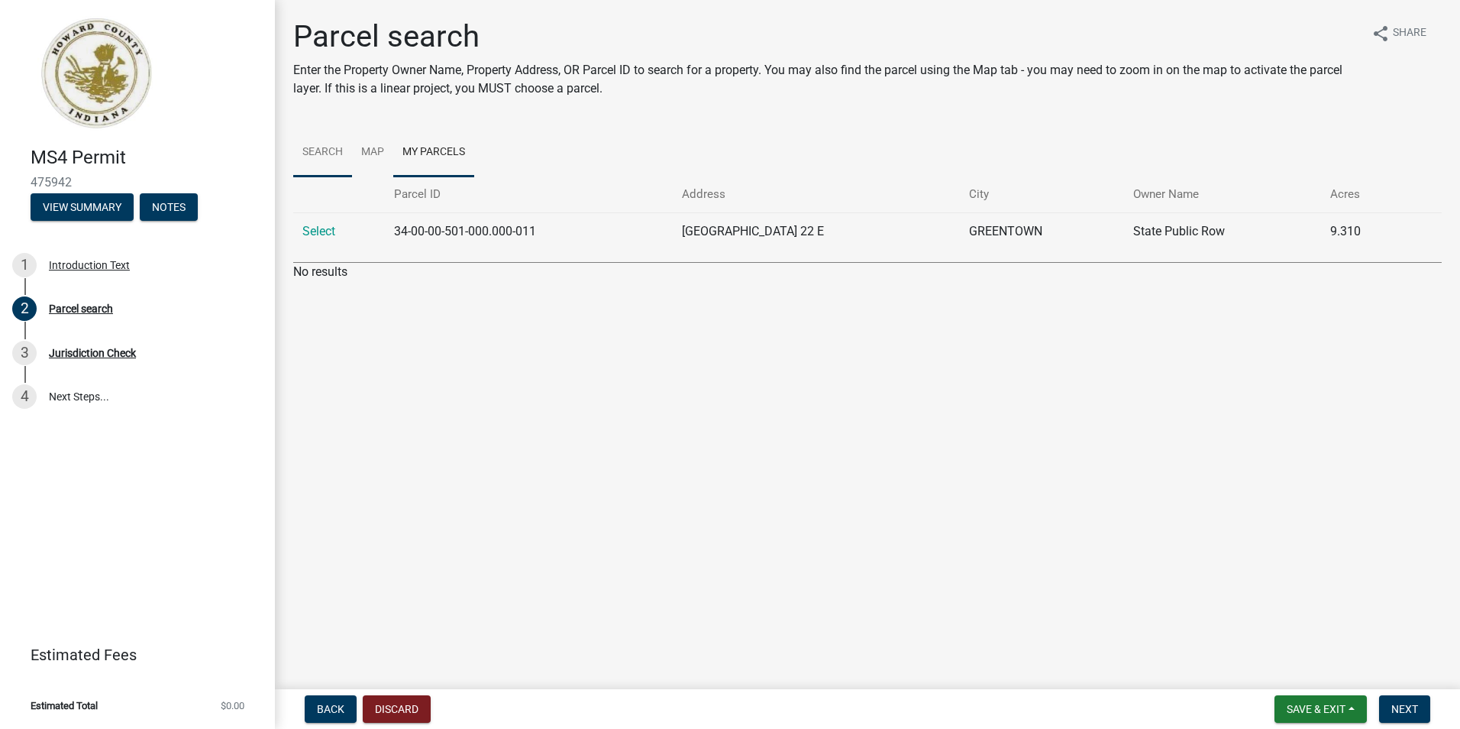
click at [325, 152] on link "Search" at bounding box center [322, 152] width 59 height 49
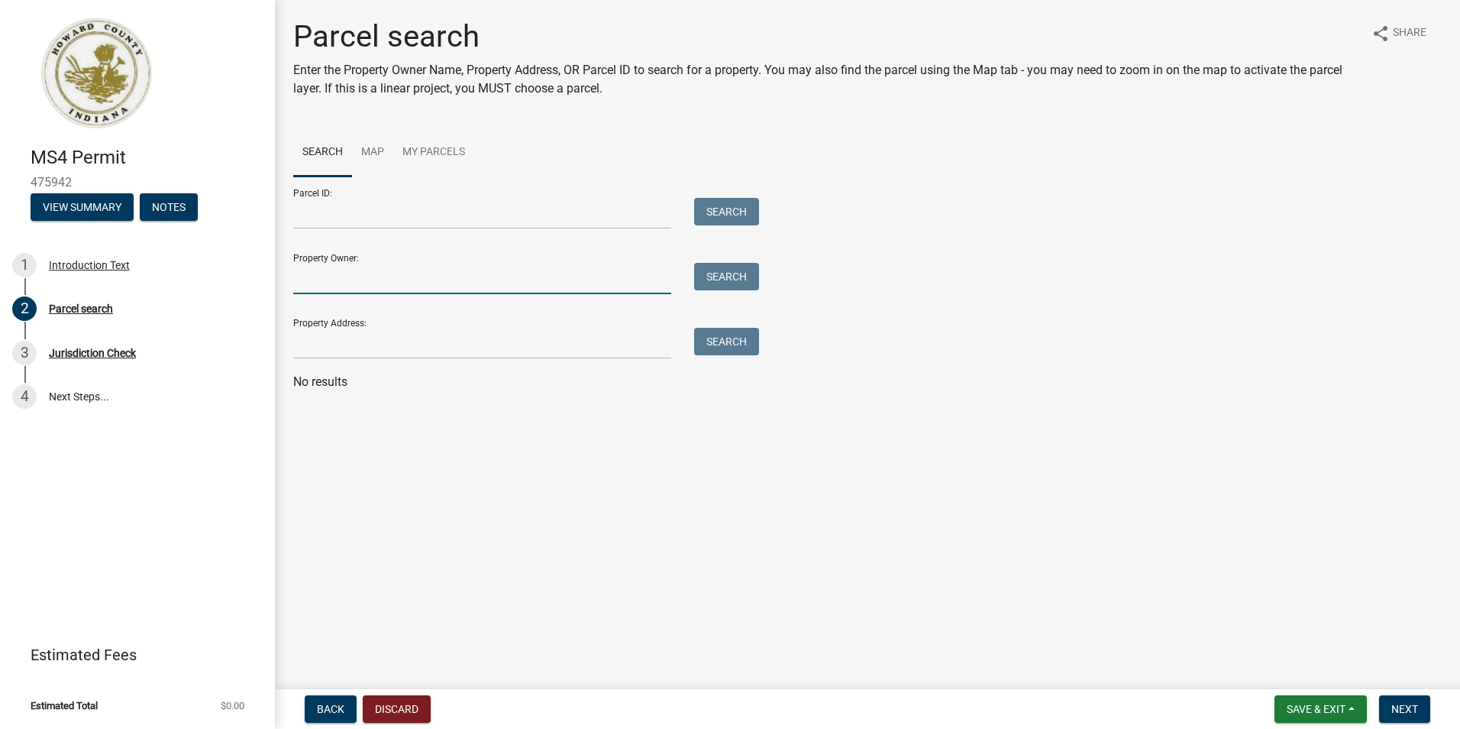
click at [407, 287] on input "Property Owner:" at bounding box center [482, 278] width 378 height 31
click at [726, 286] on button "Search" at bounding box center [726, 276] width 65 height 27
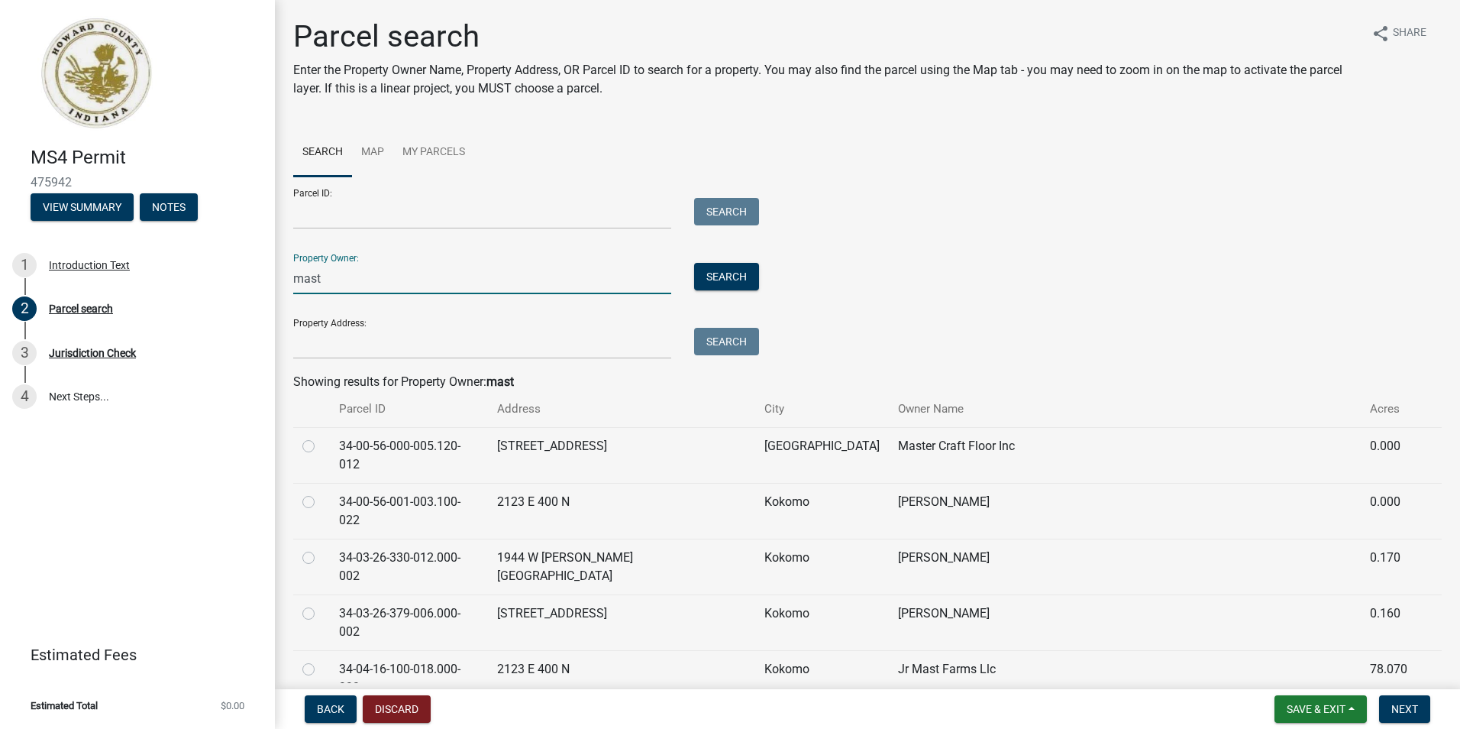
click at [587, 289] on input "mast" at bounding box center [482, 278] width 378 height 31
type input "m"
click at [568, 354] on input "Property Address:" at bounding box center [482, 343] width 378 height 31
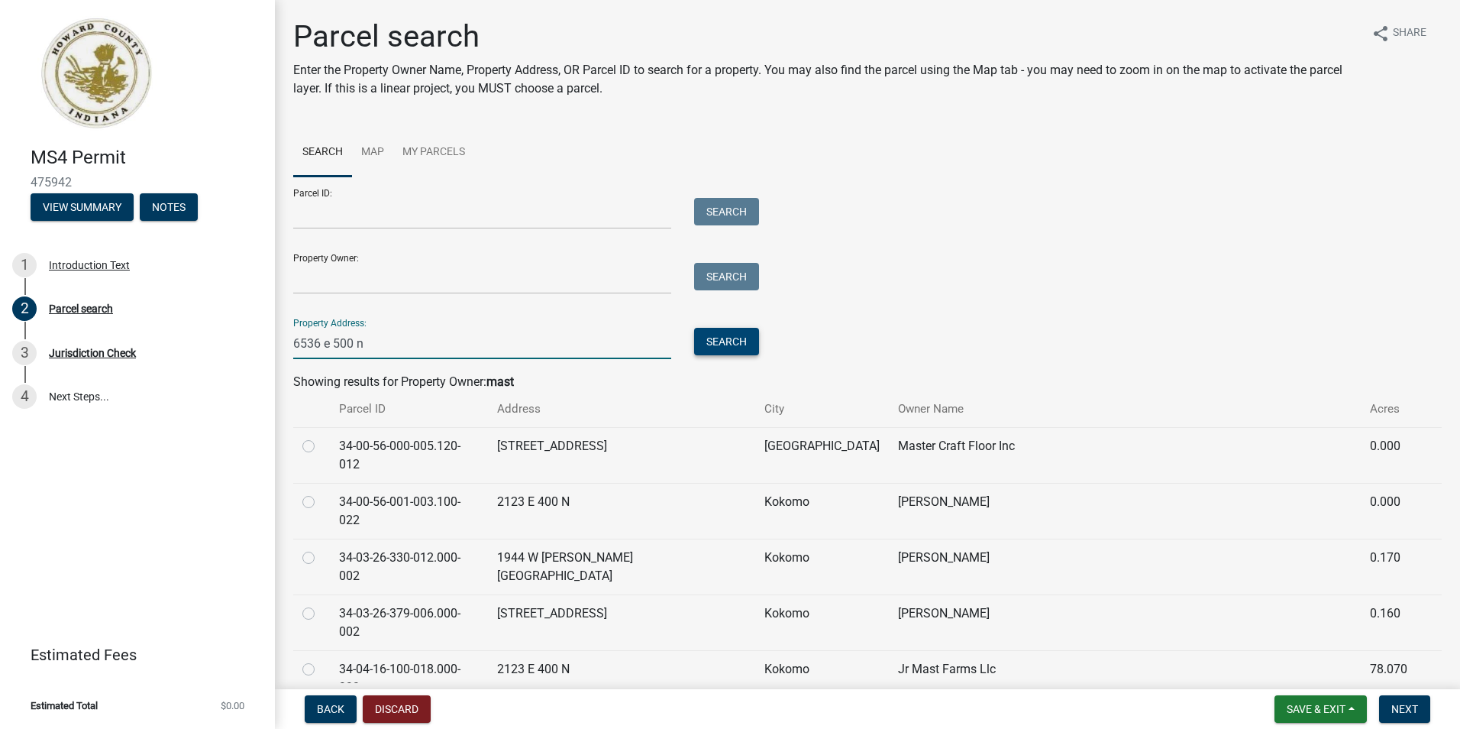
type input "6536 e 500 n"
click at [742, 343] on button "Search" at bounding box center [726, 341] width 65 height 27
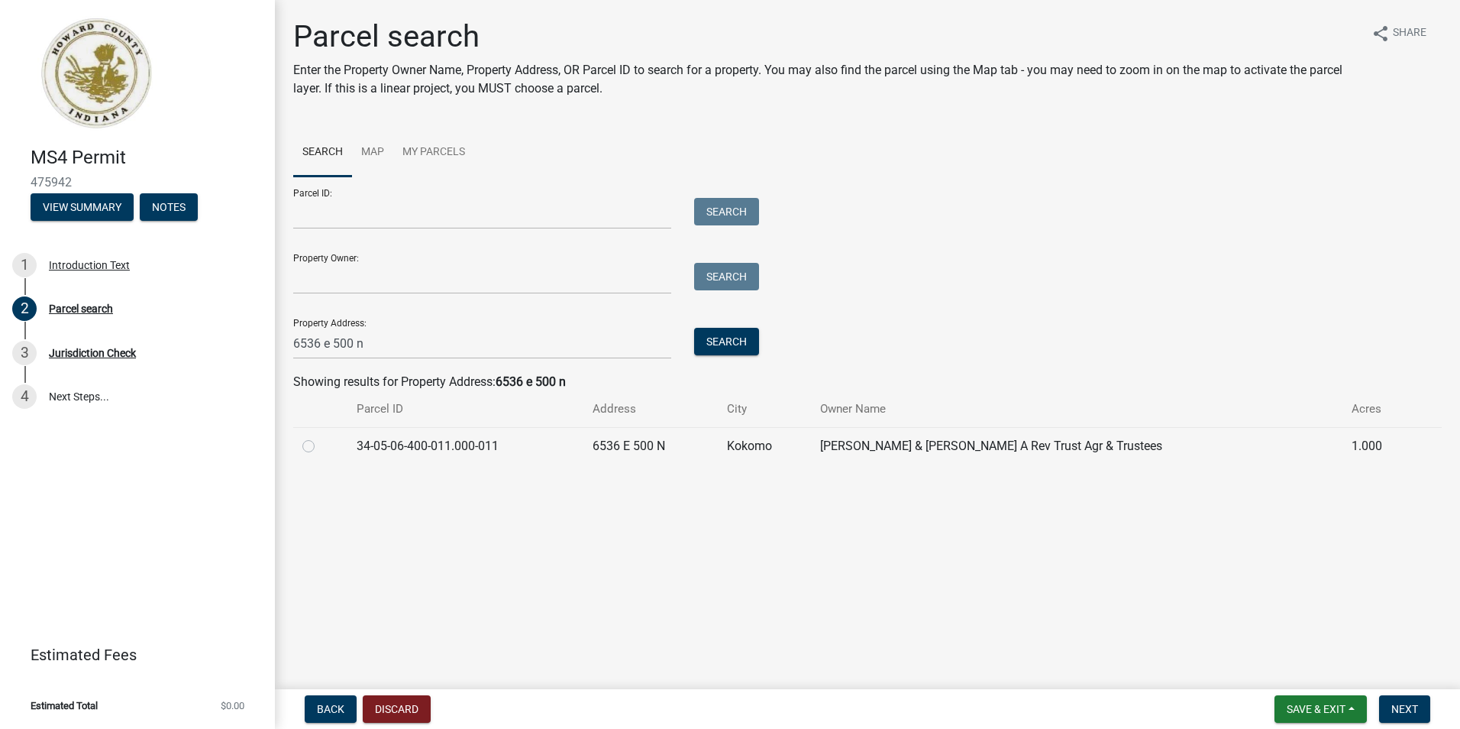
click at [321, 437] on label at bounding box center [321, 437] width 0 height 0
click at [321, 445] on input "radio" at bounding box center [326, 442] width 10 height 10
radio input "true"
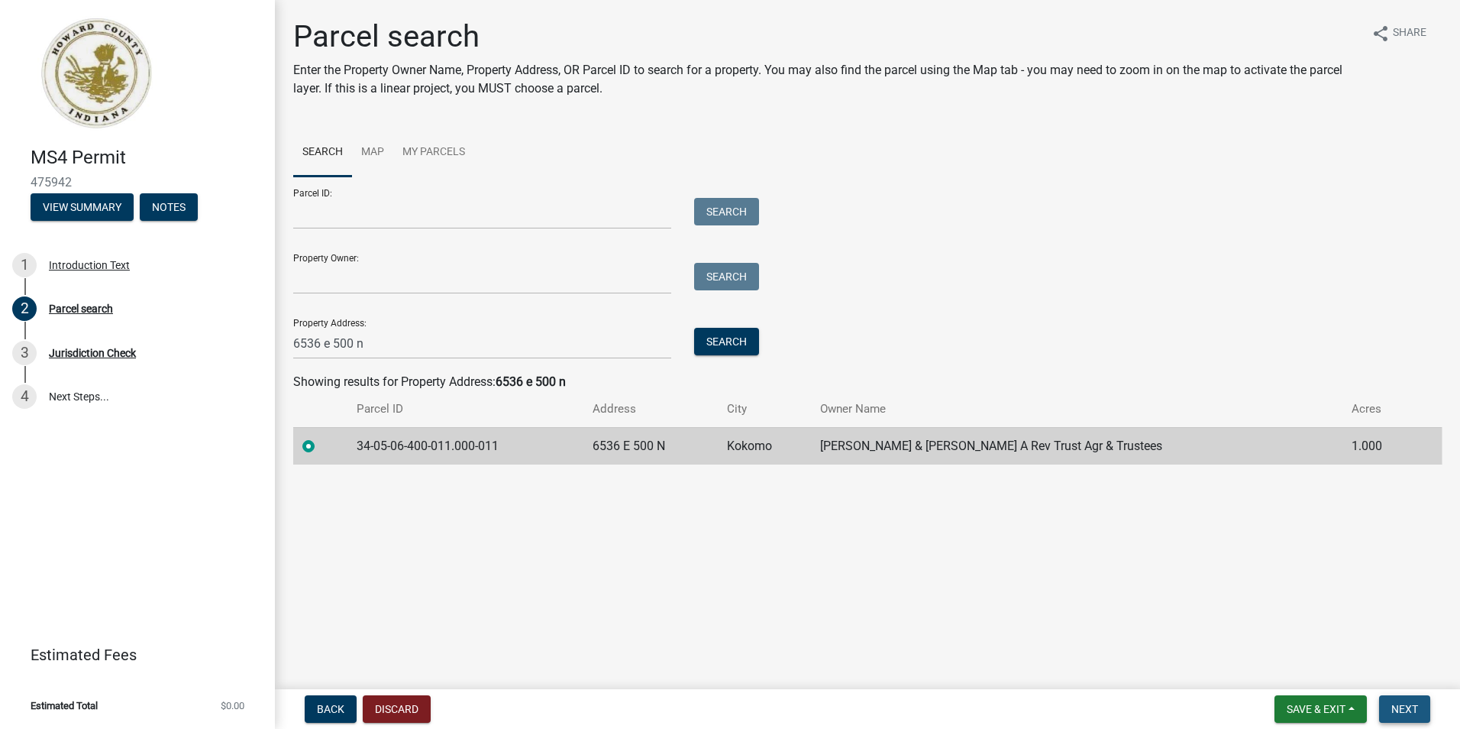
click at [1384, 713] on button "Next" at bounding box center [1404, 708] width 51 height 27
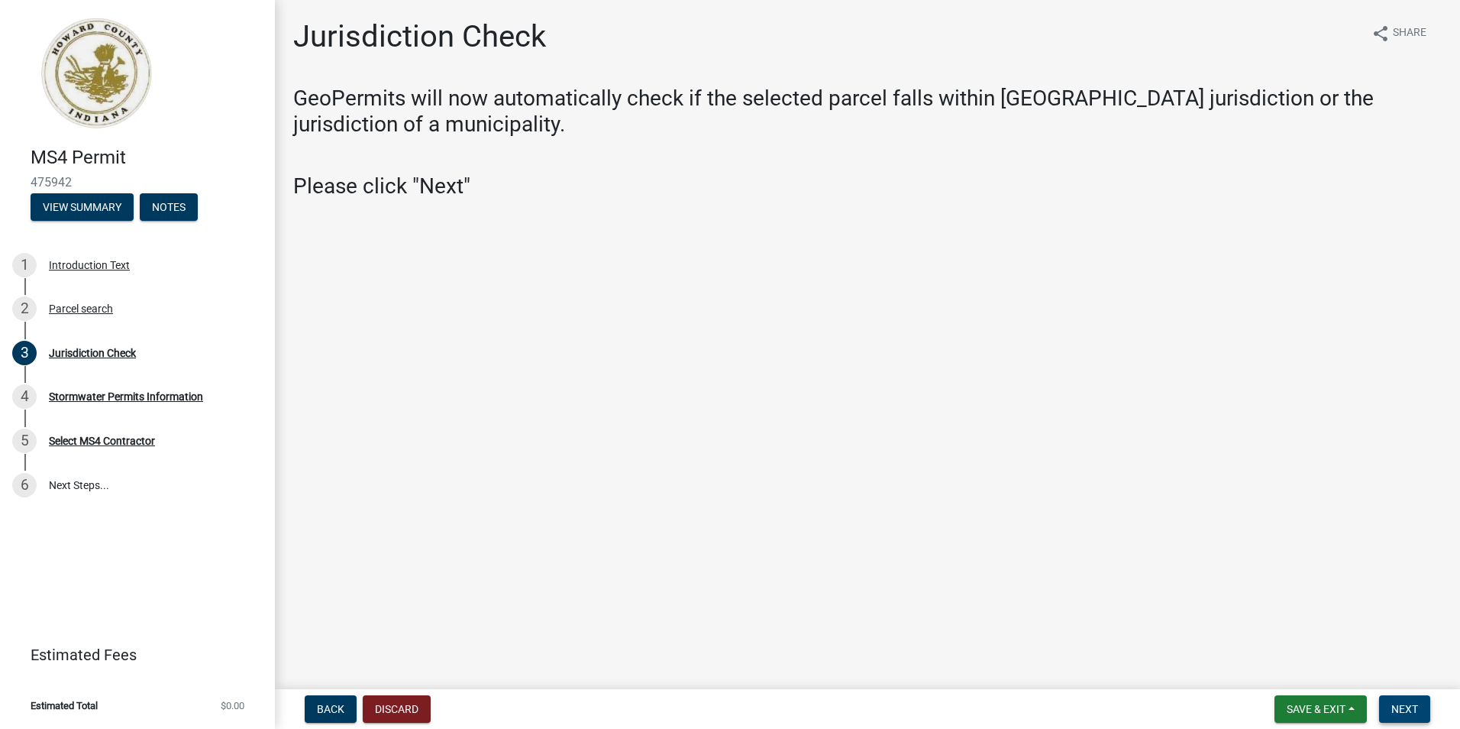
click at [1410, 710] on span "Next" at bounding box center [1405, 709] width 27 height 12
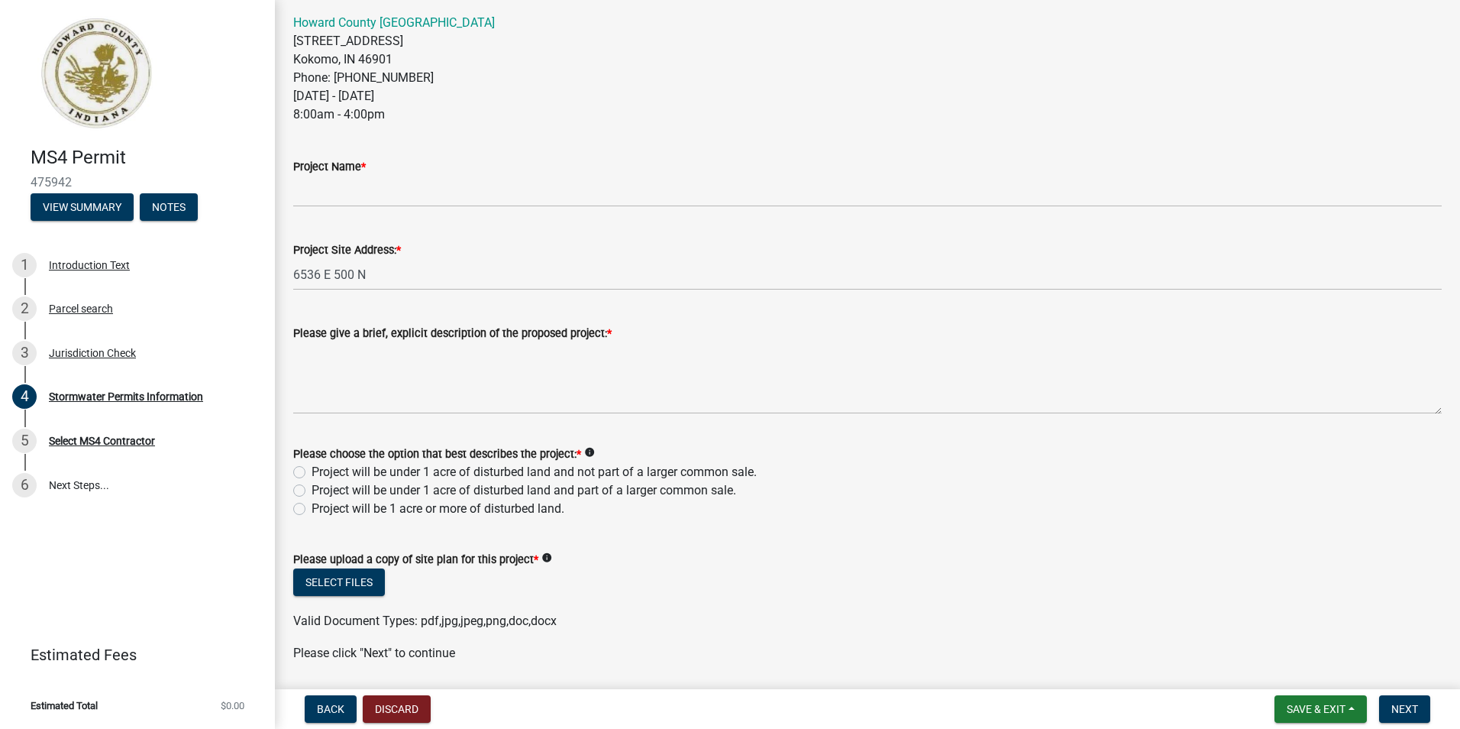
scroll to position [435, 0]
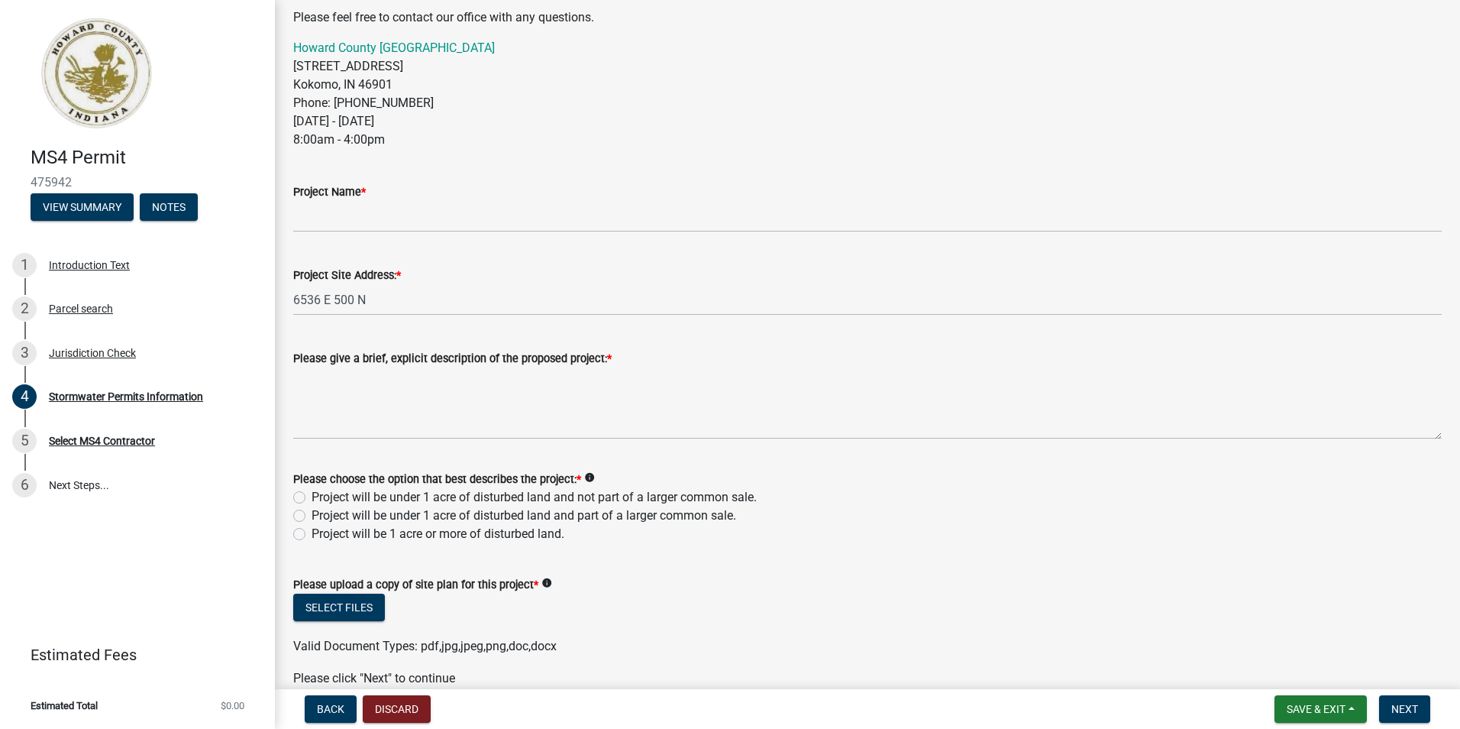
click at [312, 495] on label "Project will be under 1 acre of disturbed land and not part of a larger common …" at bounding box center [534, 497] width 445 height 18
click at [312, 495] on input "Project will be under 1 acre of disturbed land and not part of a larger common …" at bounding box center [317, 493] width 10 height 10
radio input "true"
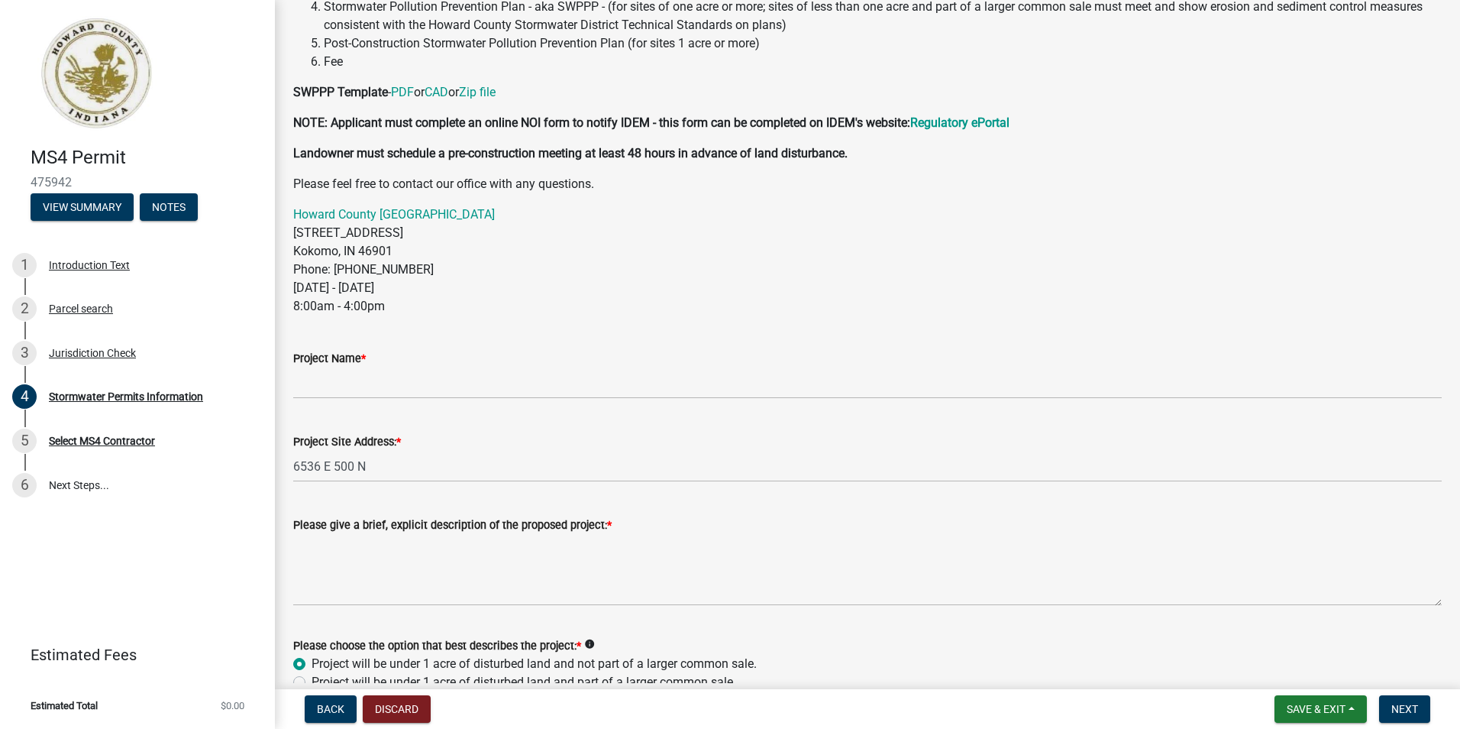
scroll to position [283, 0]
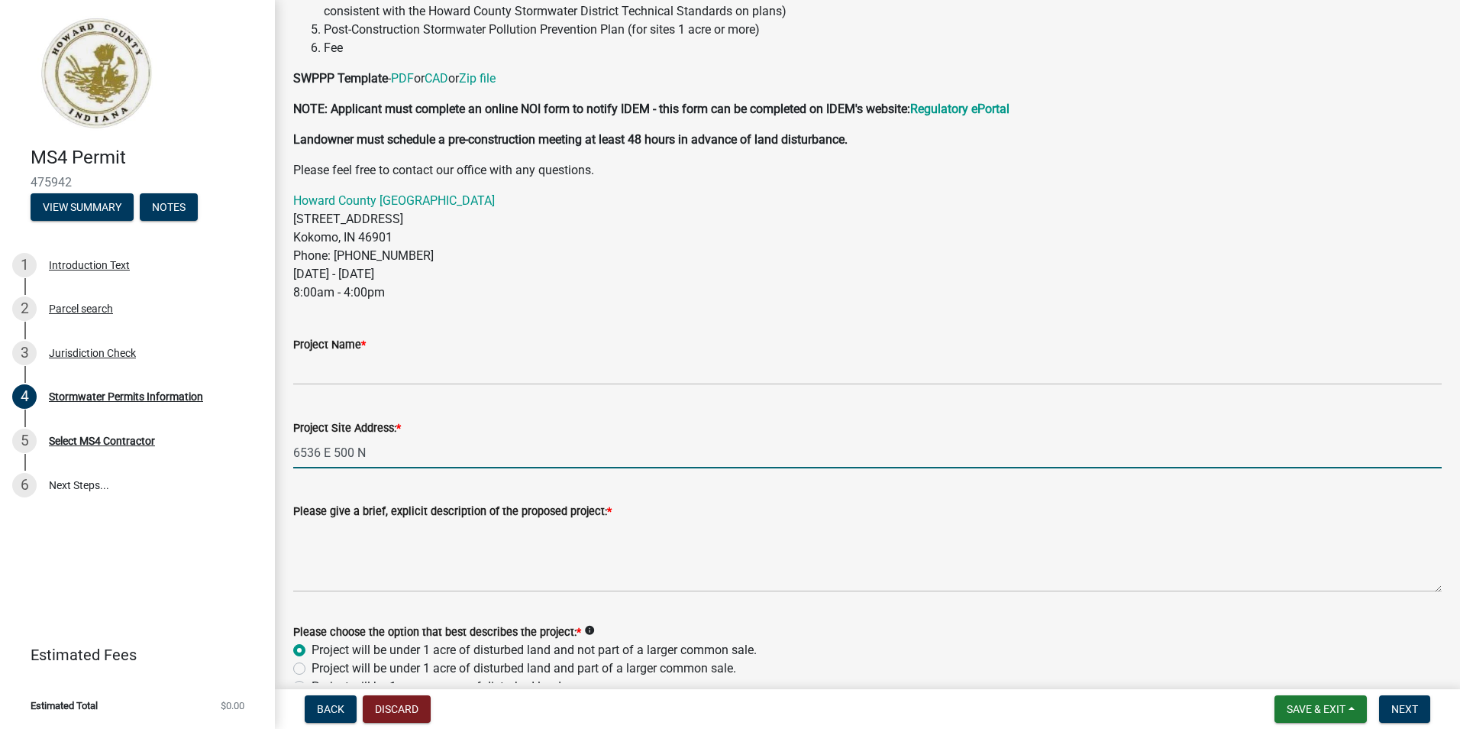
click at [419, 459] on input "6536 E 500 N" at bounding box center [867, 452] width 1149 height 31
type input "6536 E 500 N Kokomo, IN 46901"
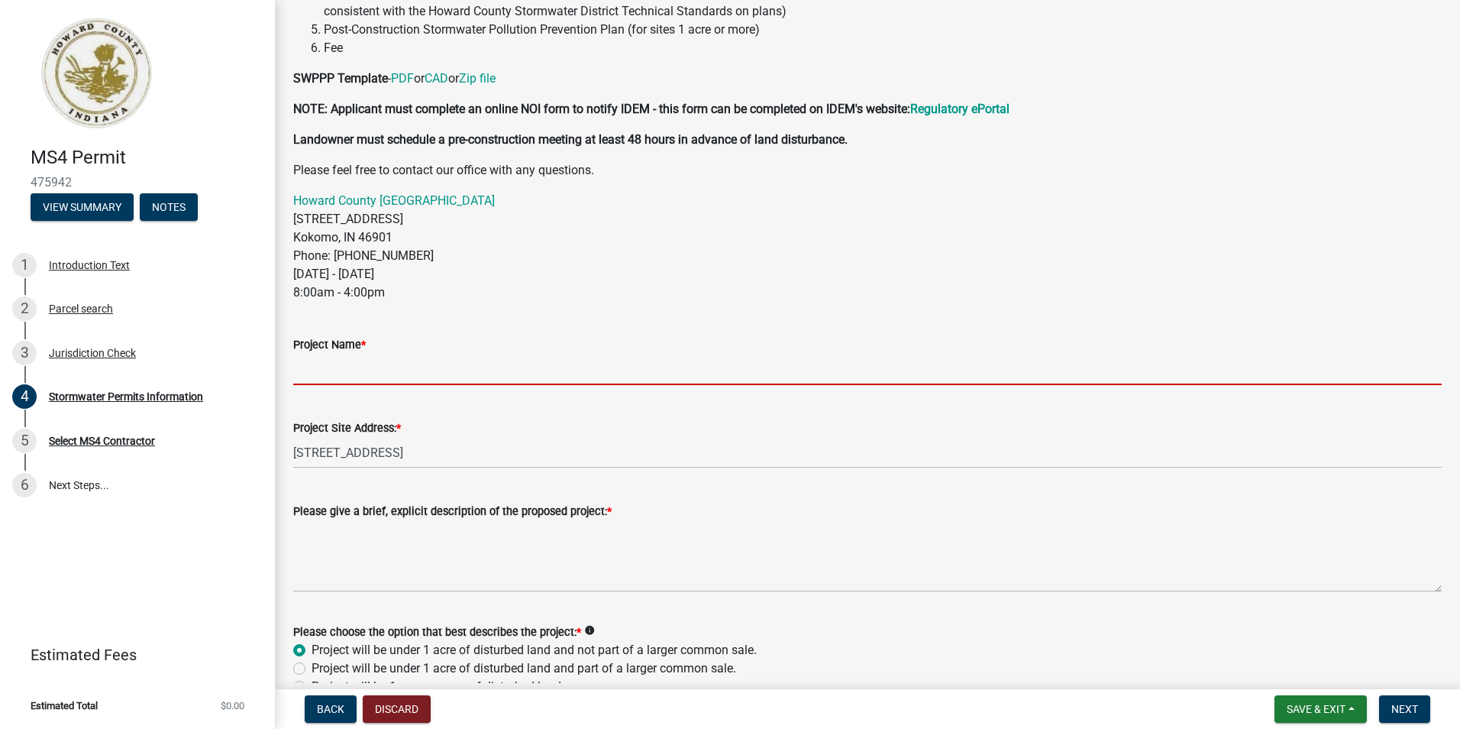
click at [486, 370] on input "Project Name *" at bounding box center [867, 369] width 1149 height 31
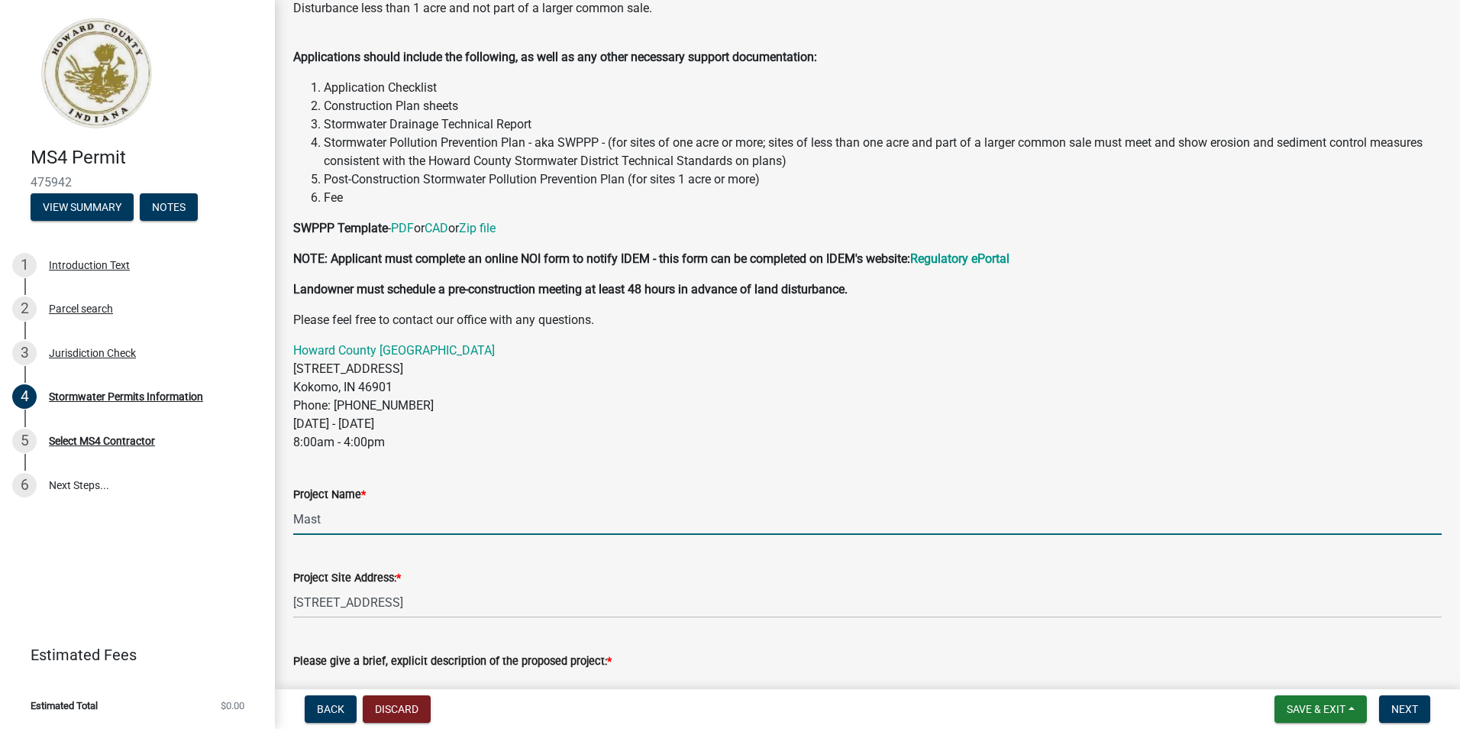
scroll to position [134, 0]
type input "Mast"
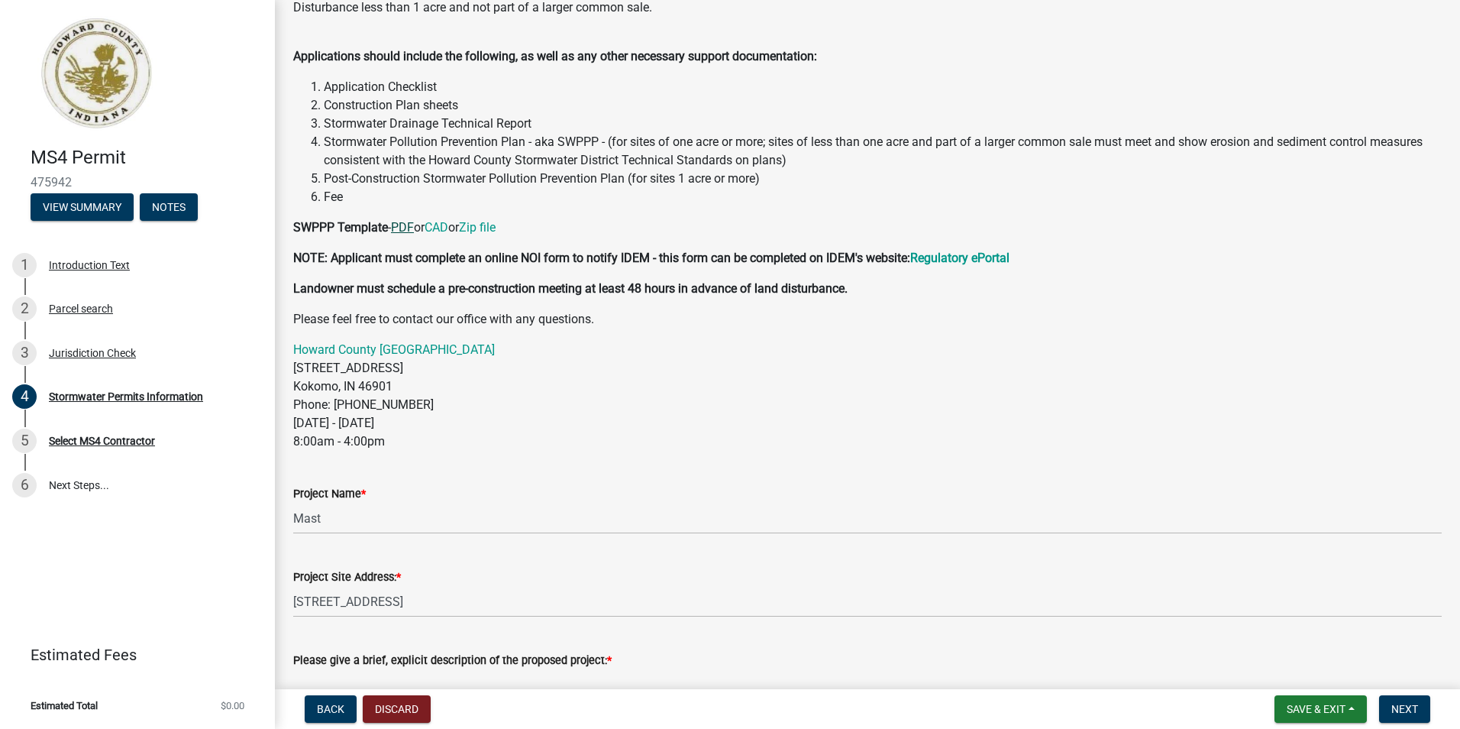
click at [400, 231] on link "PDF" at bounding box center [402, 227] width 23 height 15
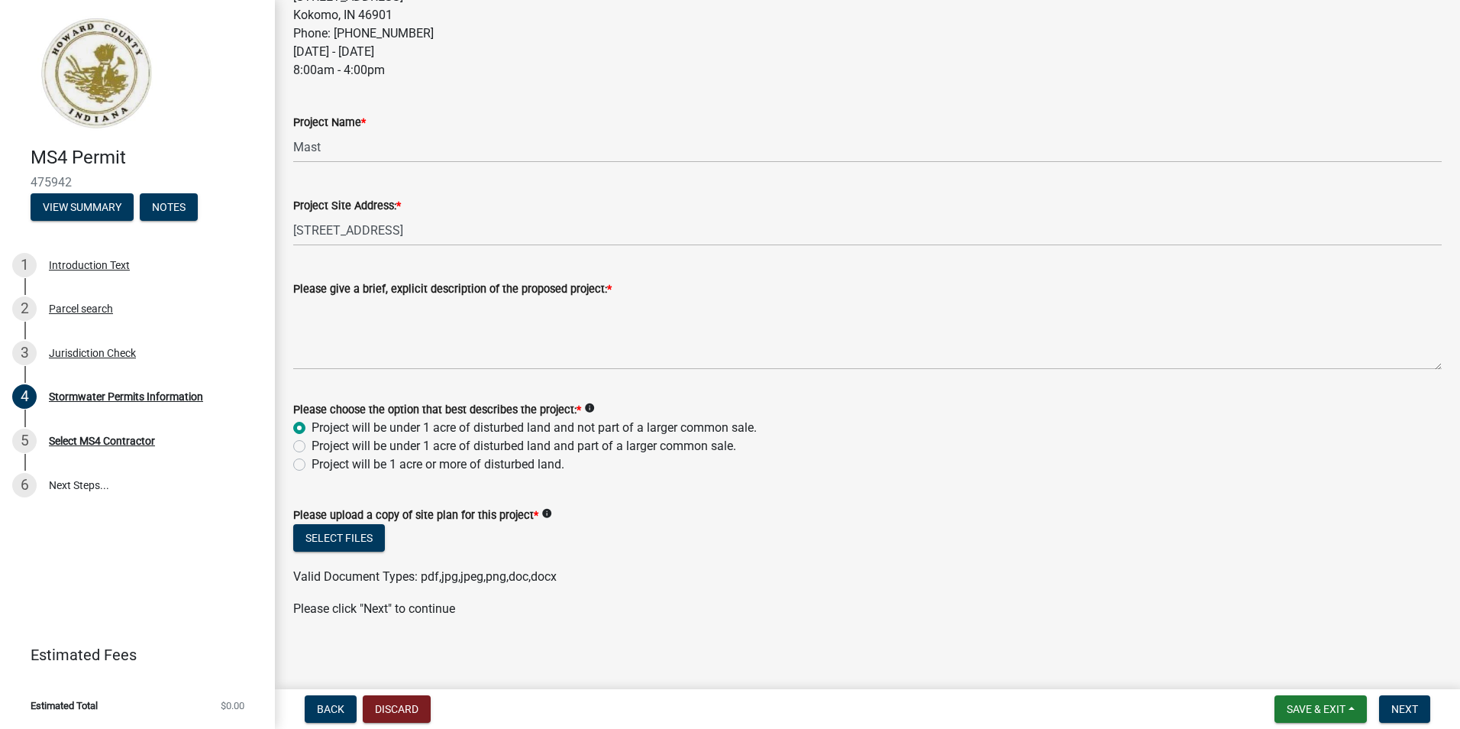
scroll to position [512, 0]
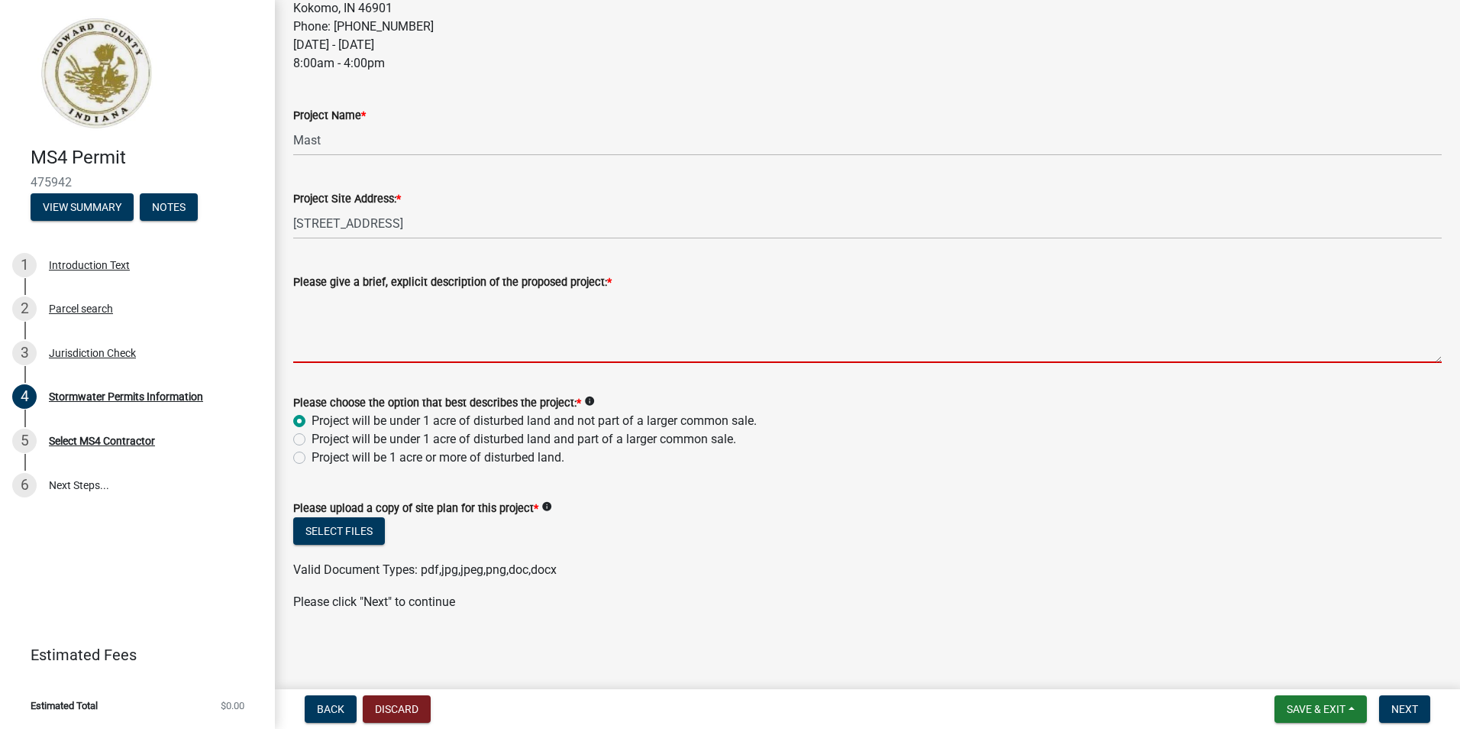
click at [398, 303] on textarea "Please give a brief, explicit description of the proposed project: *" at bounding box center [867, 327] width 1149 height 72
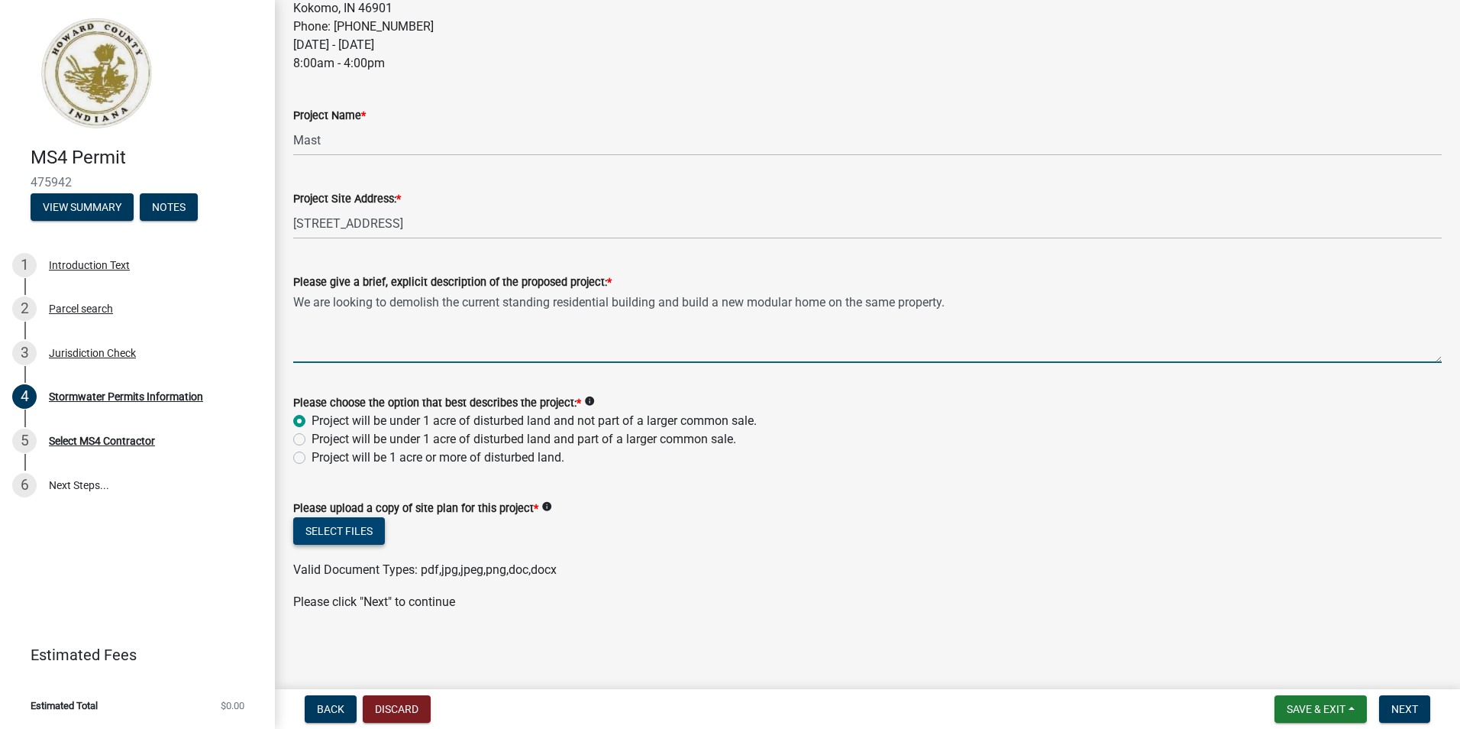
type textarea "We are looking to demolish the current standing residential building and build …"
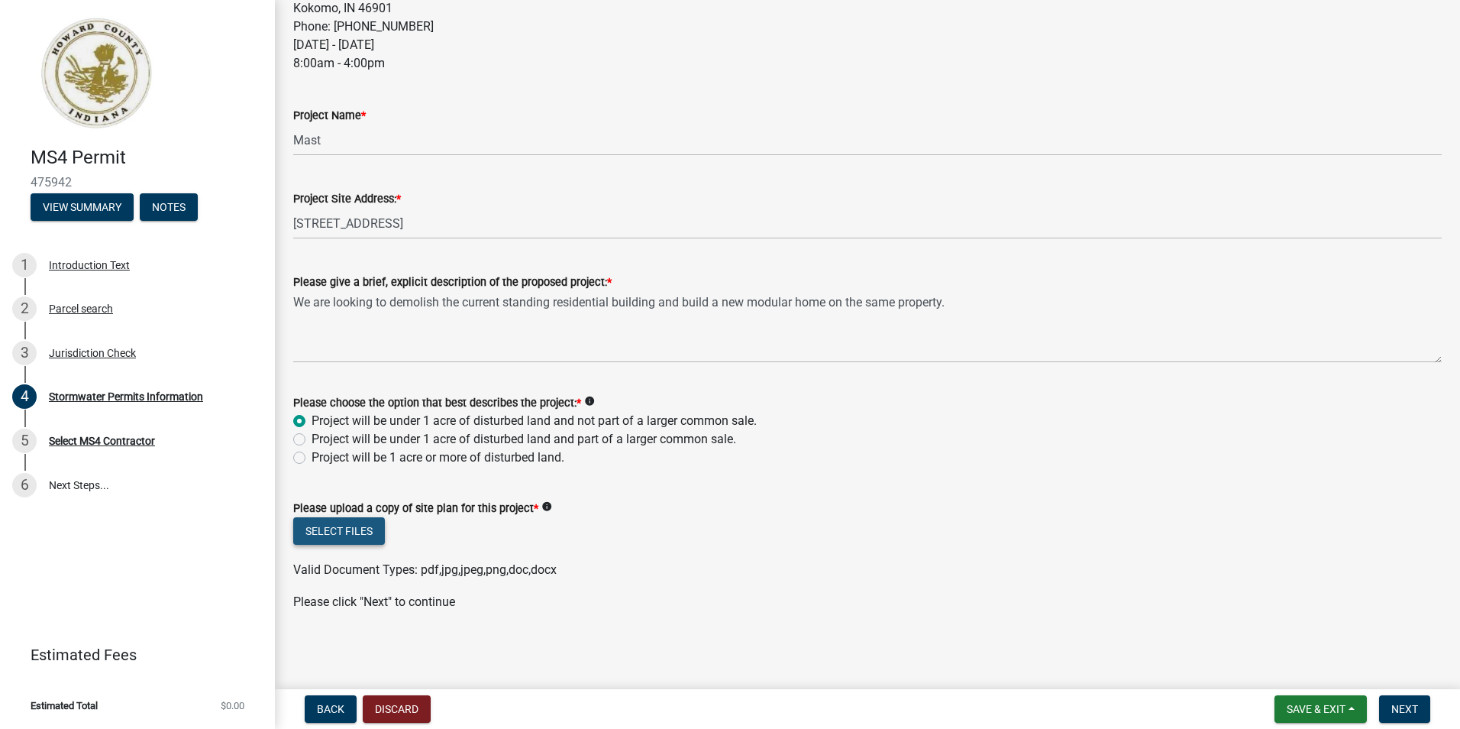
click at [340, 528] on button "Select files" at bounding box center [339, 530] width 92 height 27
click at [359, 522] on button "Select files" at bounding box center [339, 530] width 92 height 27
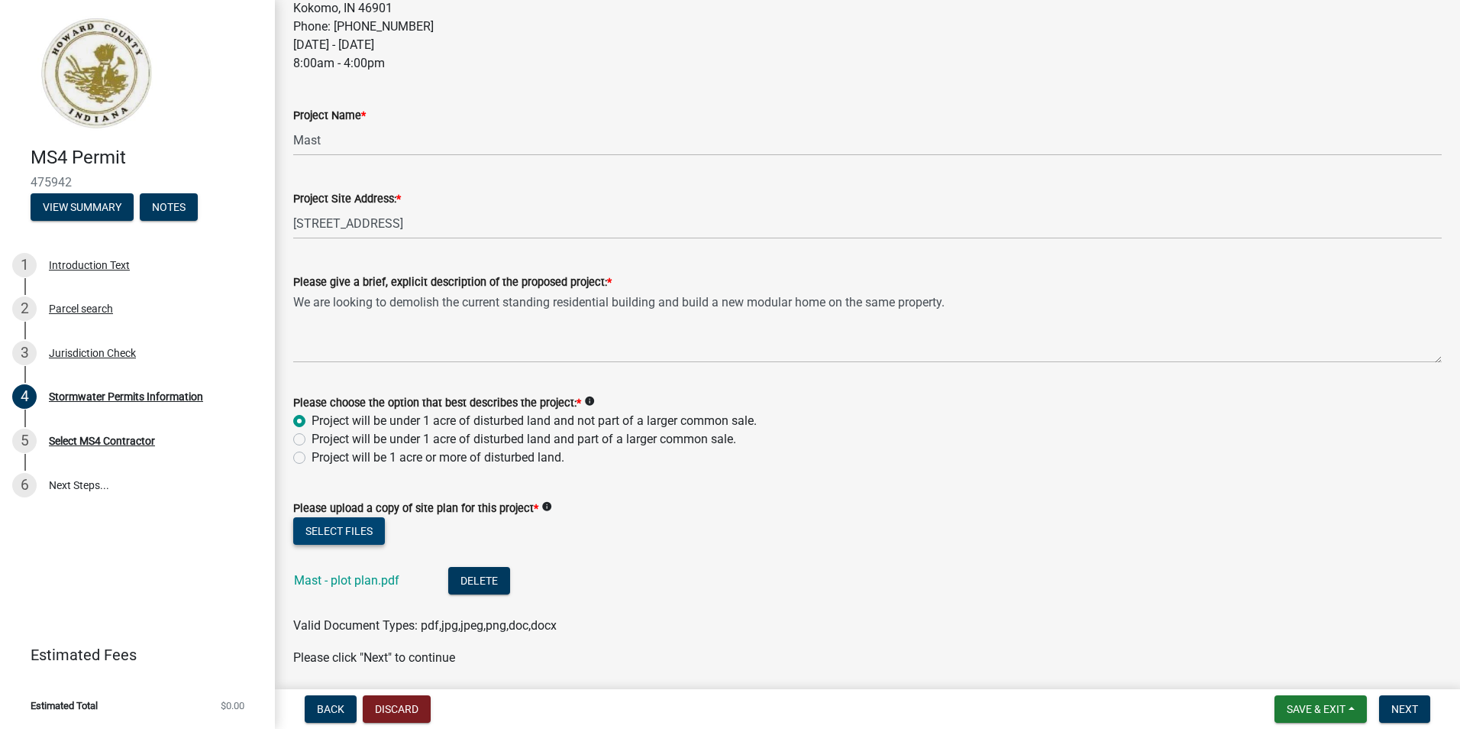
click at [344, 526] on button "Select files" at bounding box center [339, 530] width 92 height 27
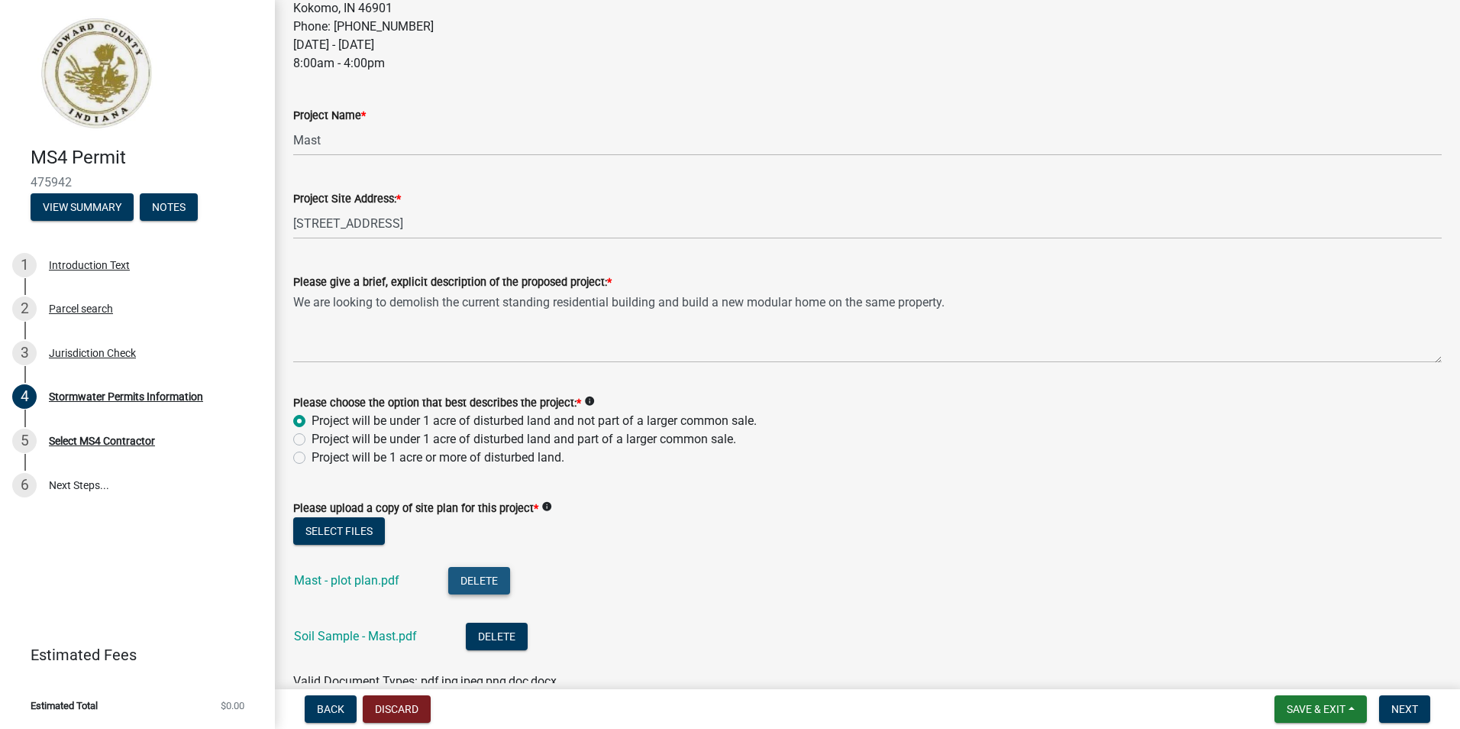
click at [471, 581] on button "Delete" at bounding box center [479, 580] width 62 height 27
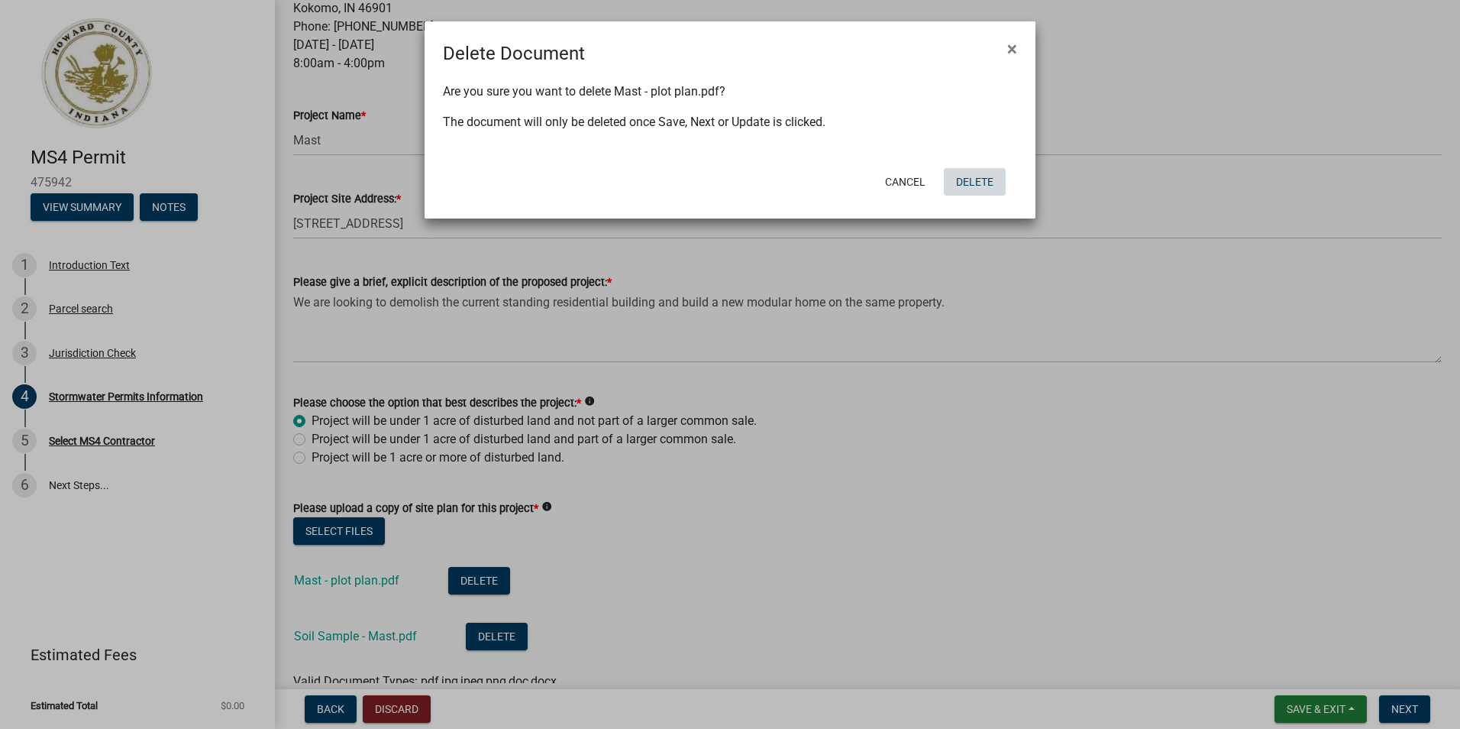
click at [972, 175] on button "Delete" at bounding box center [975, 181] width 62 height 27
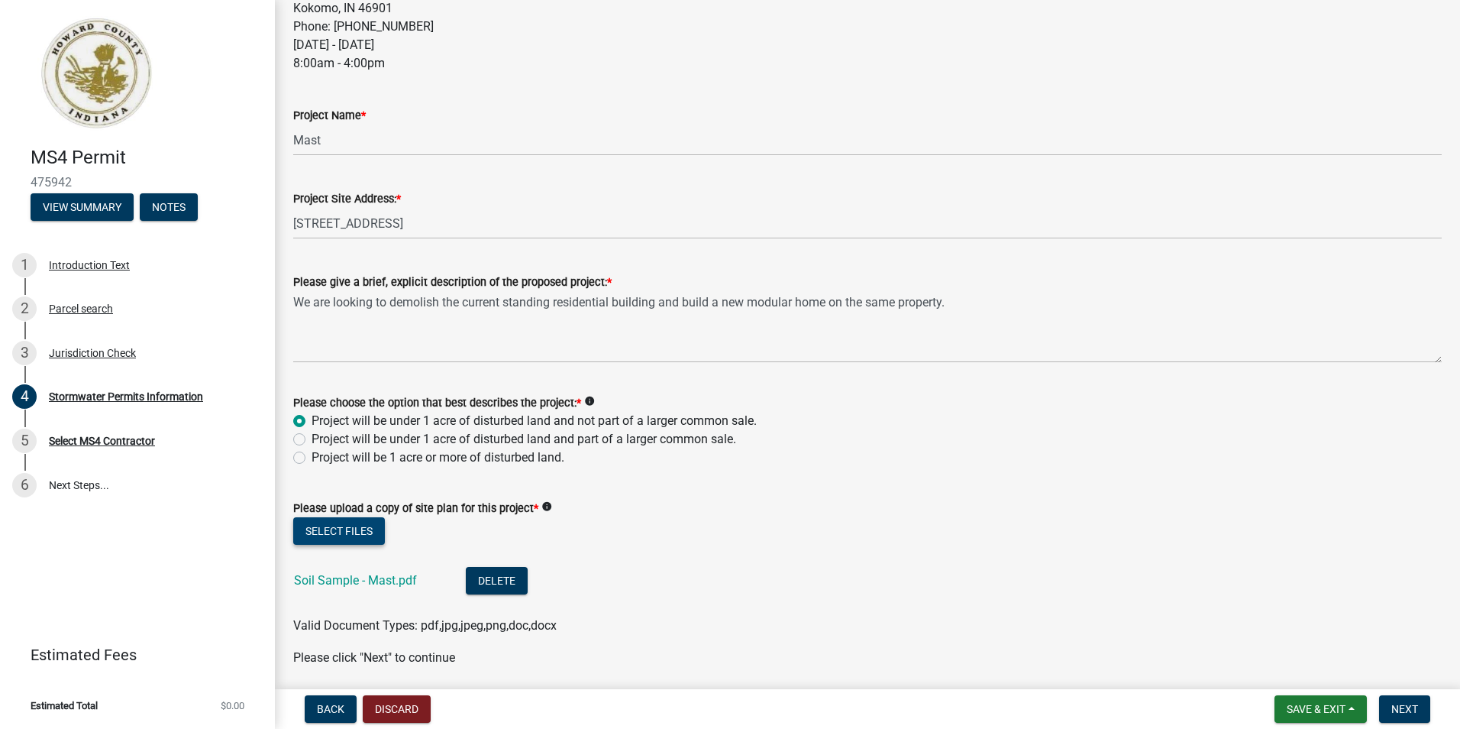
click at [364, 532] on button "Select files" at bounding box center [339, 530] width 92 height 27
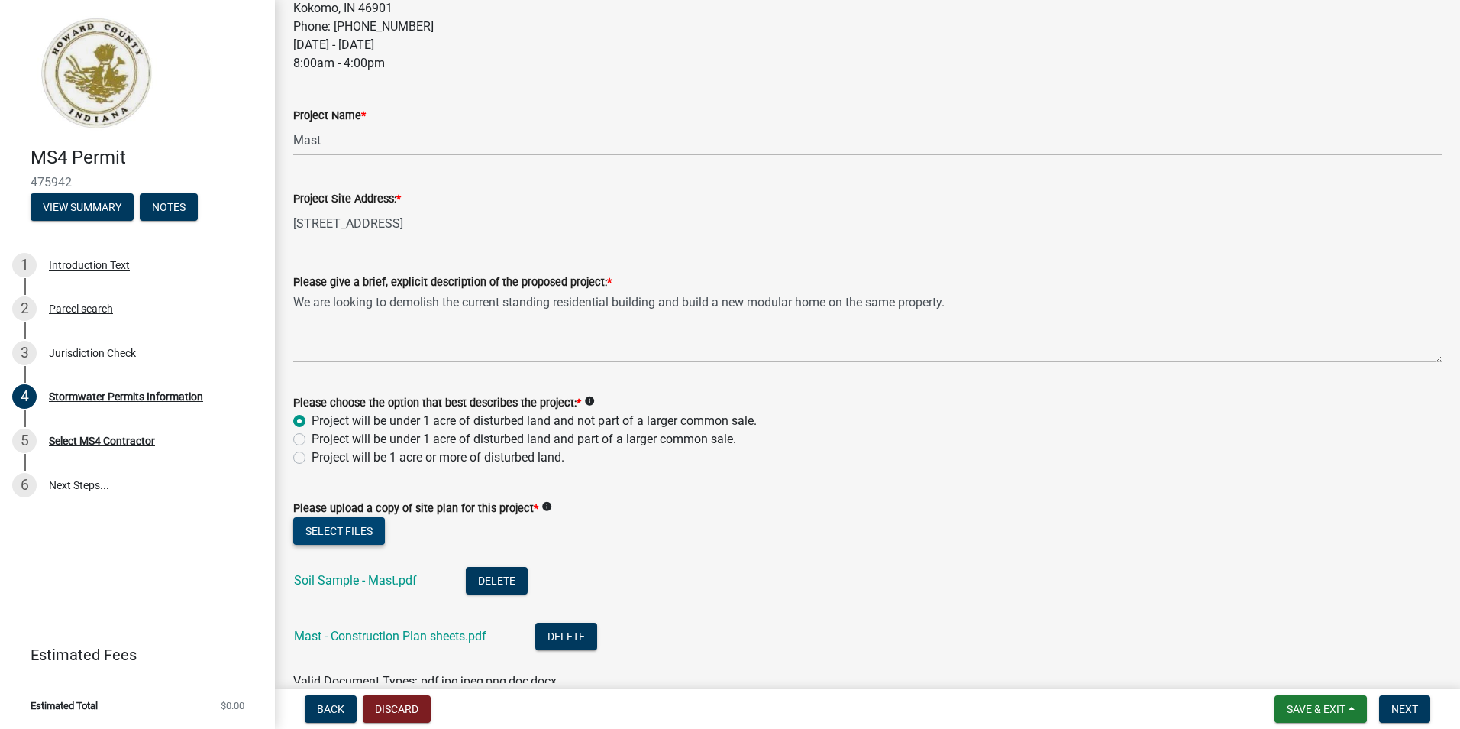
click at [377, 531] on button "Select files" at bounding box center [339, 530] width 92 height 27
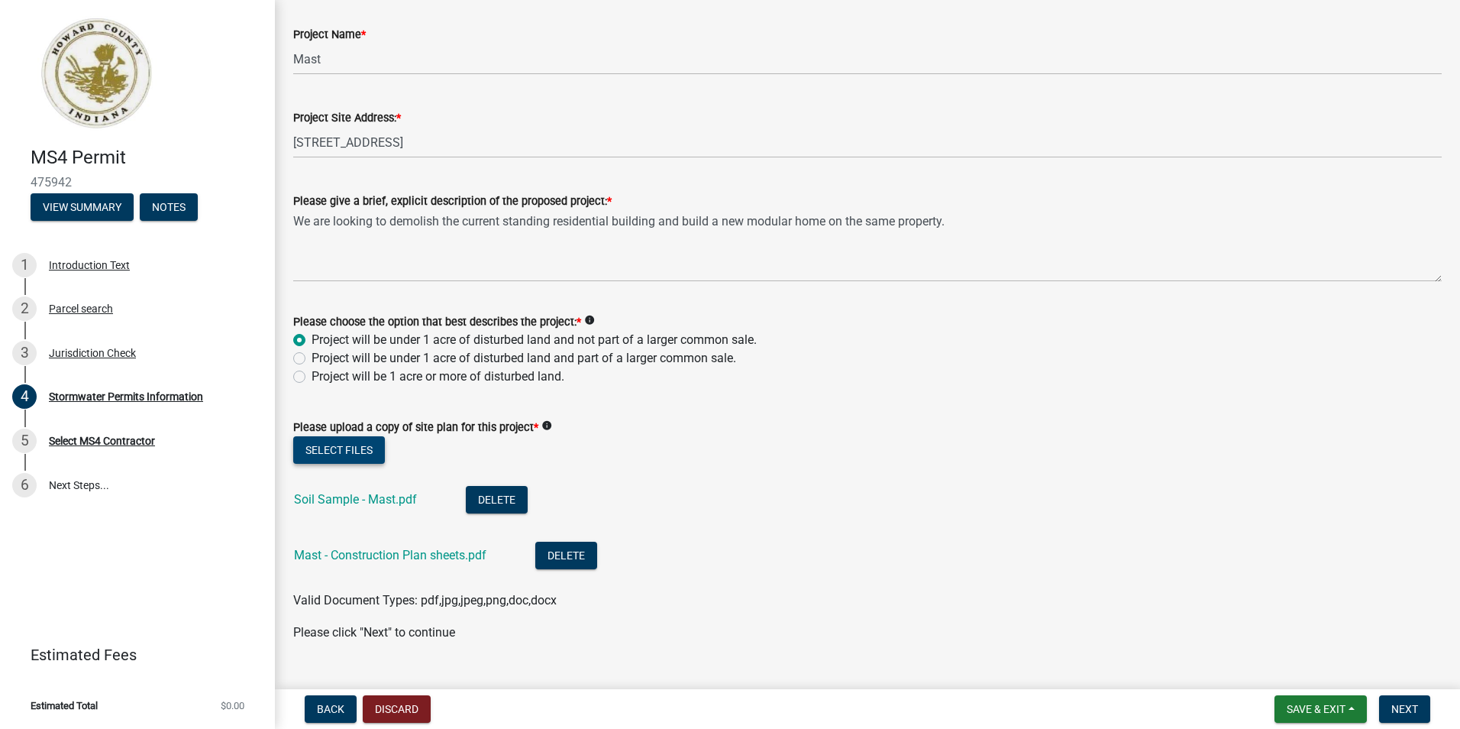
scroll to position [623, 0]
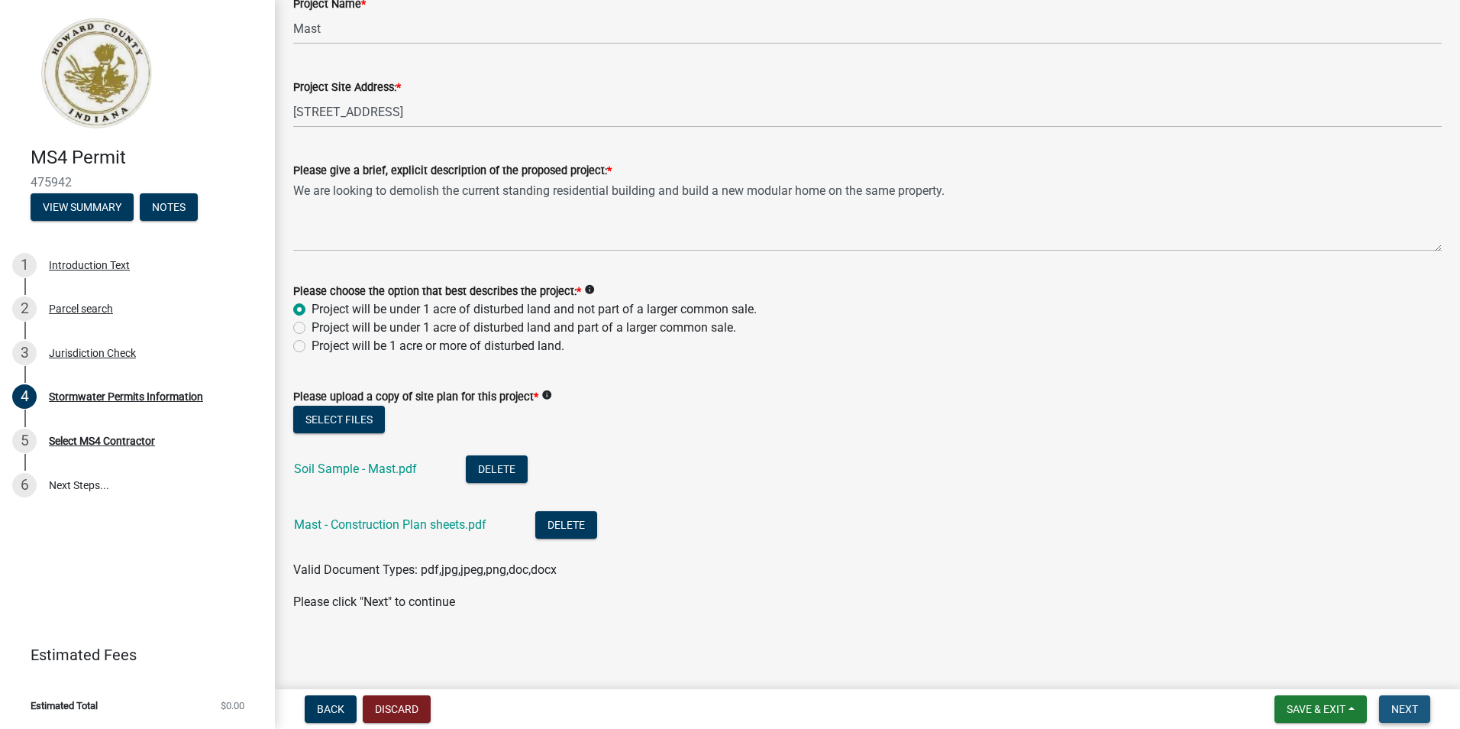
click at [1402, 710] on span "Next" at bounding box center [1405, 709] width 27 height 12
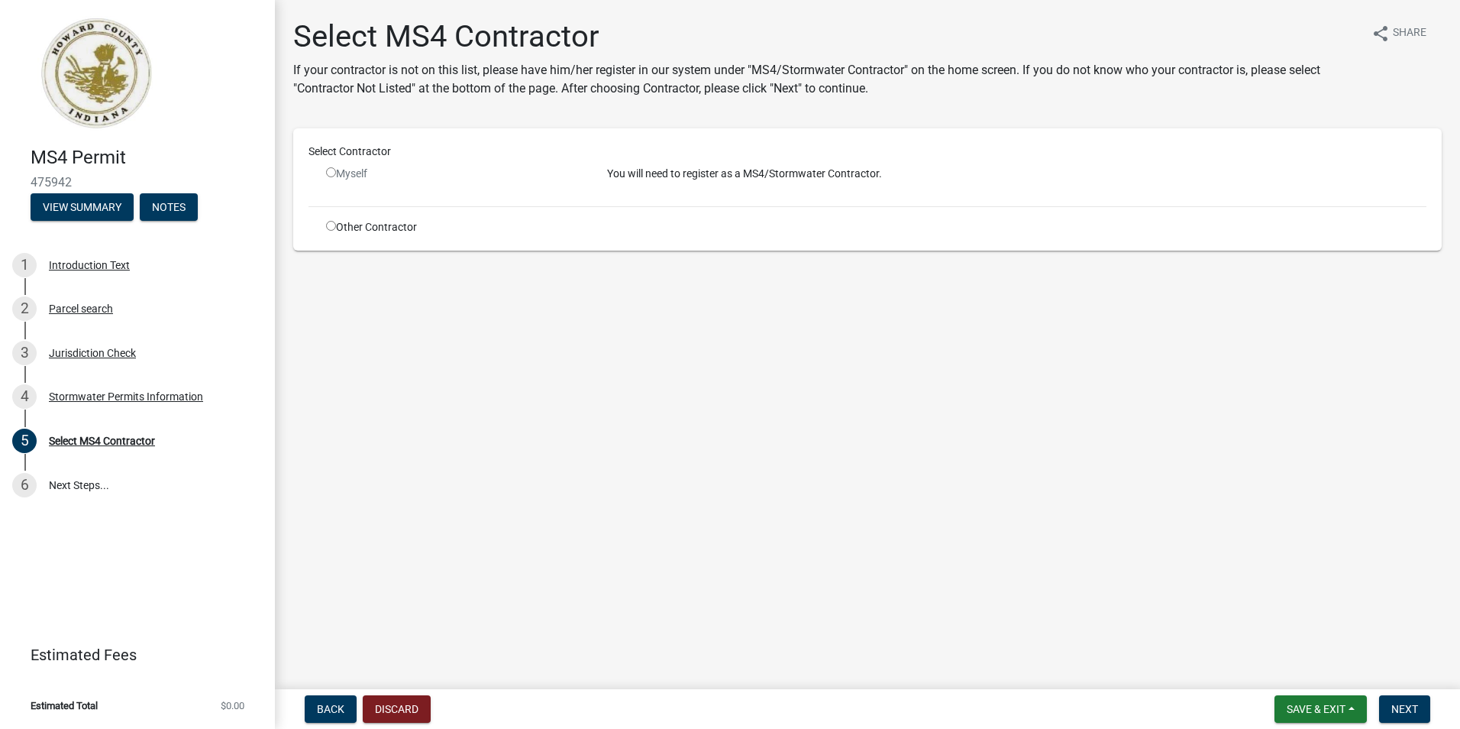
click at [330, 174] on input "radio" at bounding box center [331, 172] width 10 height 10
click at [331, 171] on input "radio" at bounding box center [331, 172] width 10 height 10
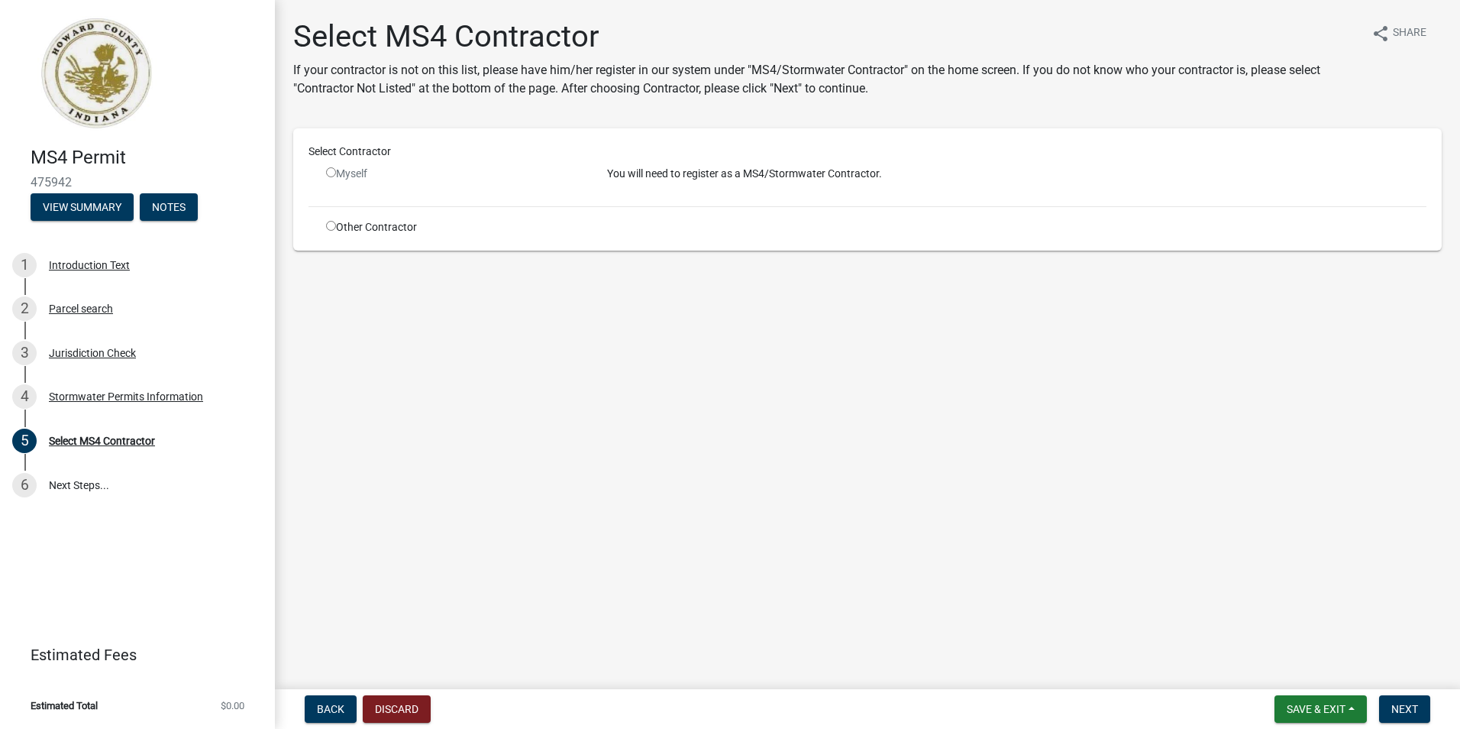
click at [331, 171] on input "radio" at bounding box center [331, 172] width 10 height 10
radio input "false"
click at [327, 225] on input "radio" at bounding box center [331, 226] width 10 height 10
radio input "true"
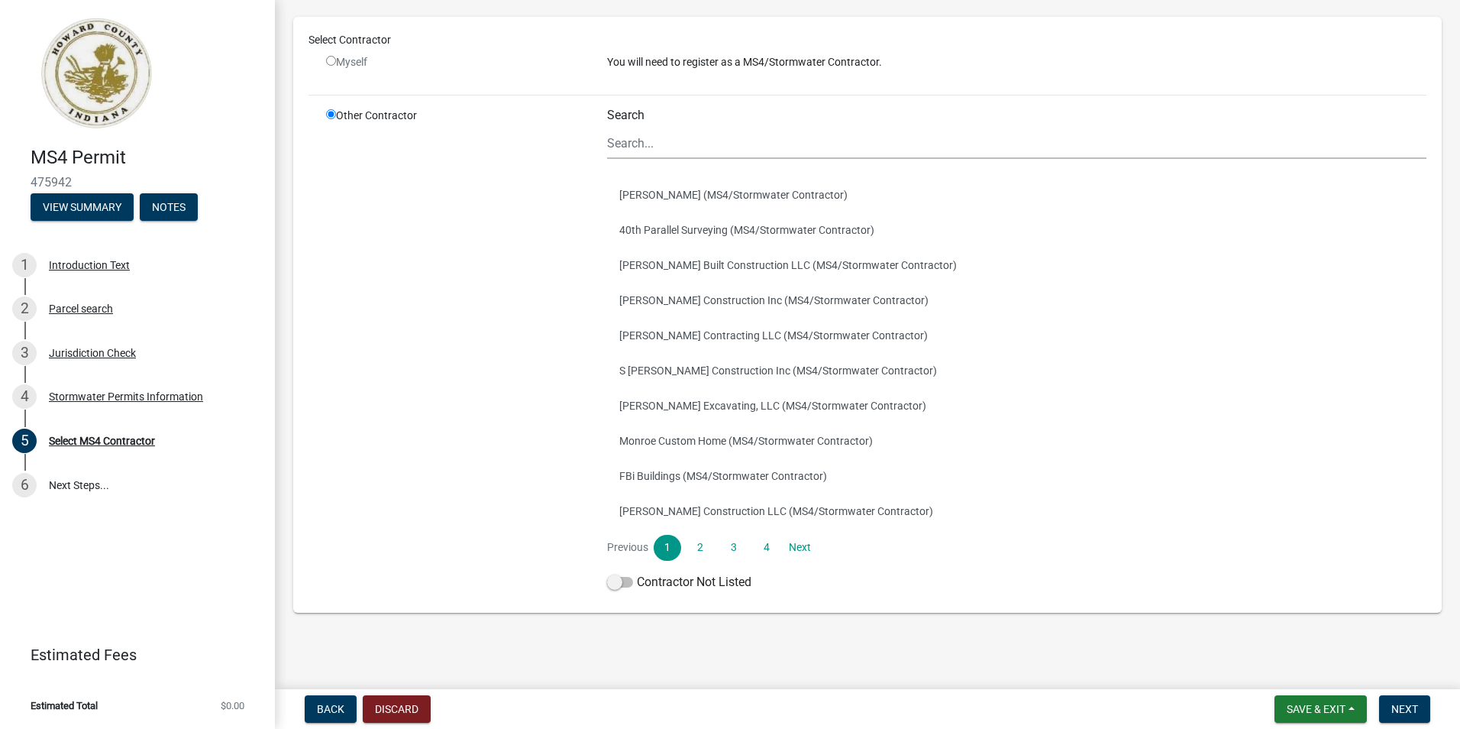
scroll to position [134, 0]
click at [617, 581] on span at bounding box center [620, 580] width 26 height 11
click at [637, 571] on input "Contractor Not Listed" at bounding box center [637, 571] width 0 height 0
click at [1399, 704] on span "Next" at bounding box center [1405, 709] width 27 height 12
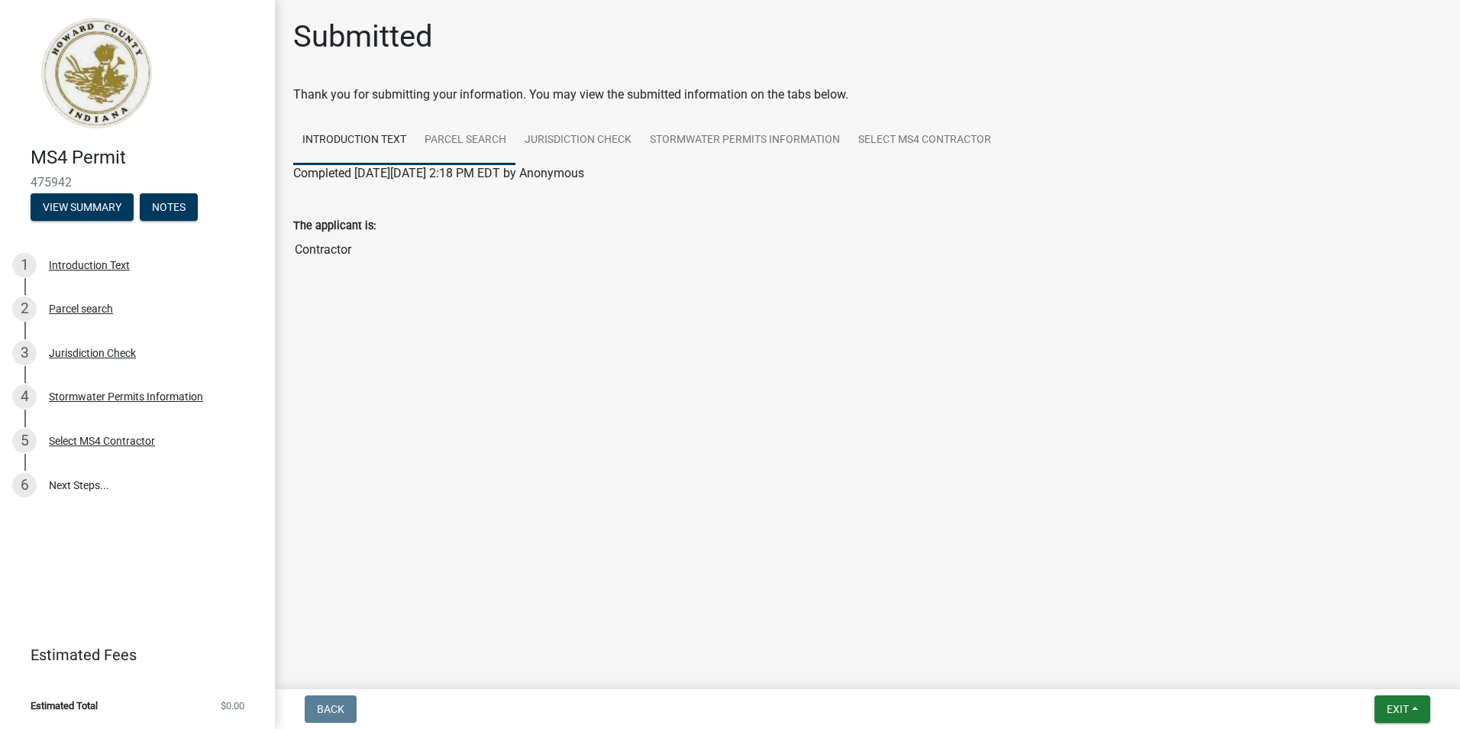
click at [462, 141] on link "Parcel search" at bounding box center [465, 140] width 100 height 49
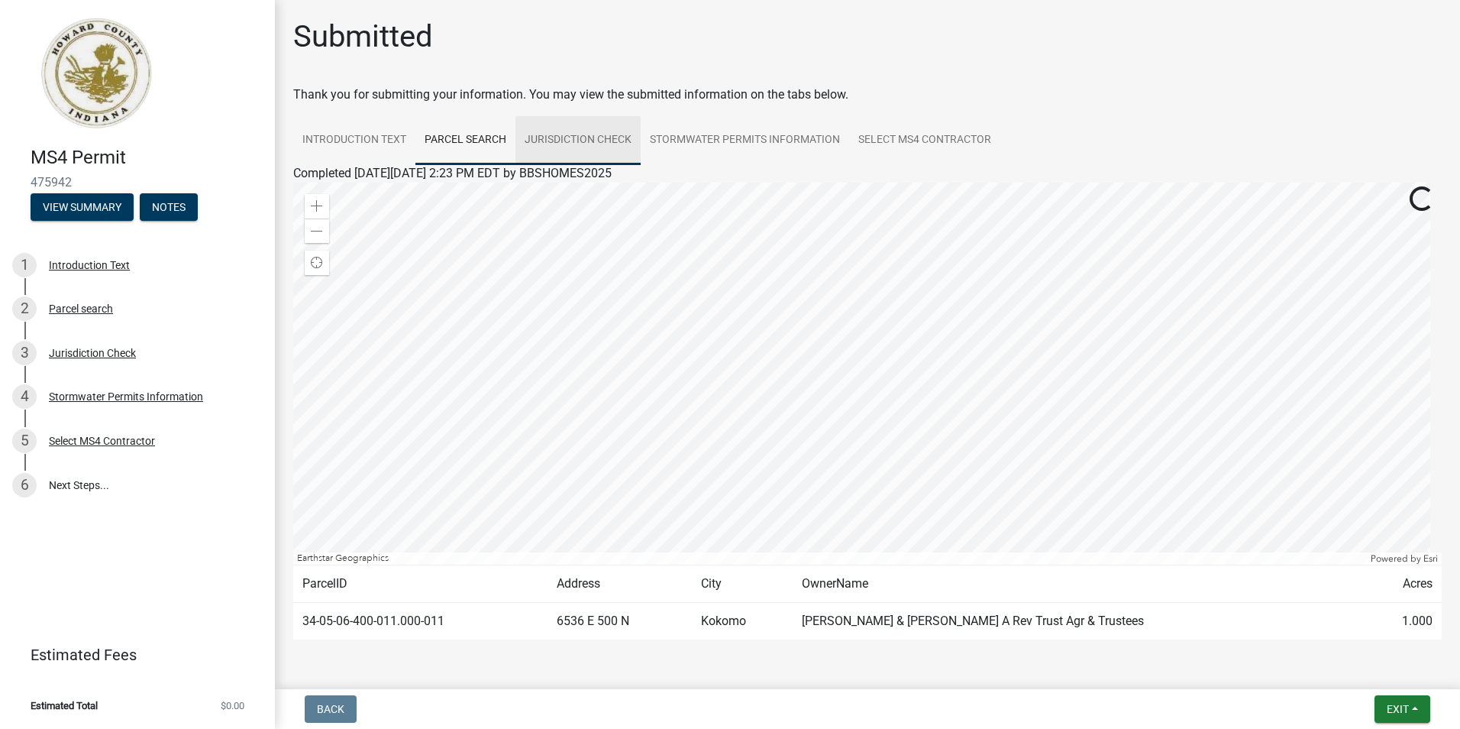
click at [535, 141] on link "Jurisdiction Check" at bounding box center [578, 140] width 125 height 49
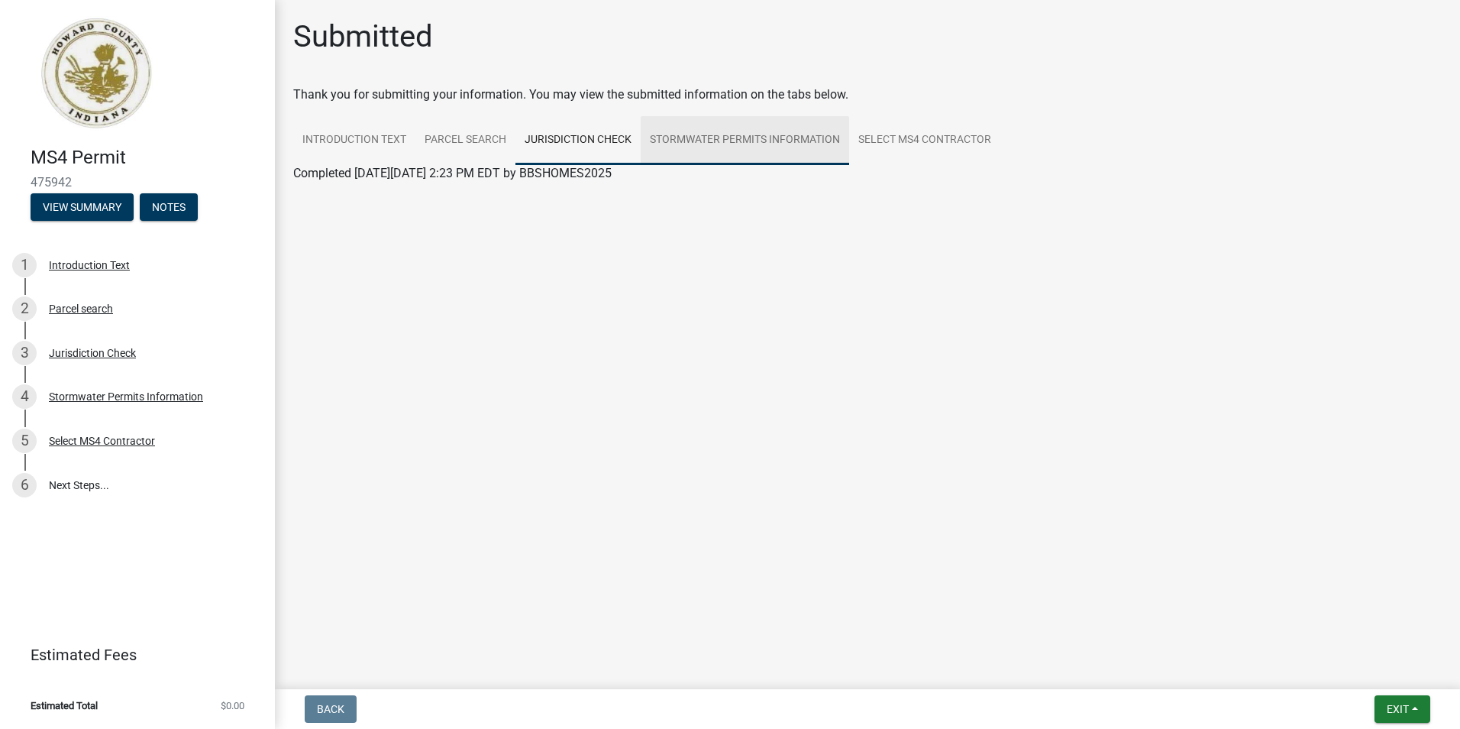
click at [700, 146] on link "Stormwater Permits Information" at bounding box center [745, 140] width 209 height 49
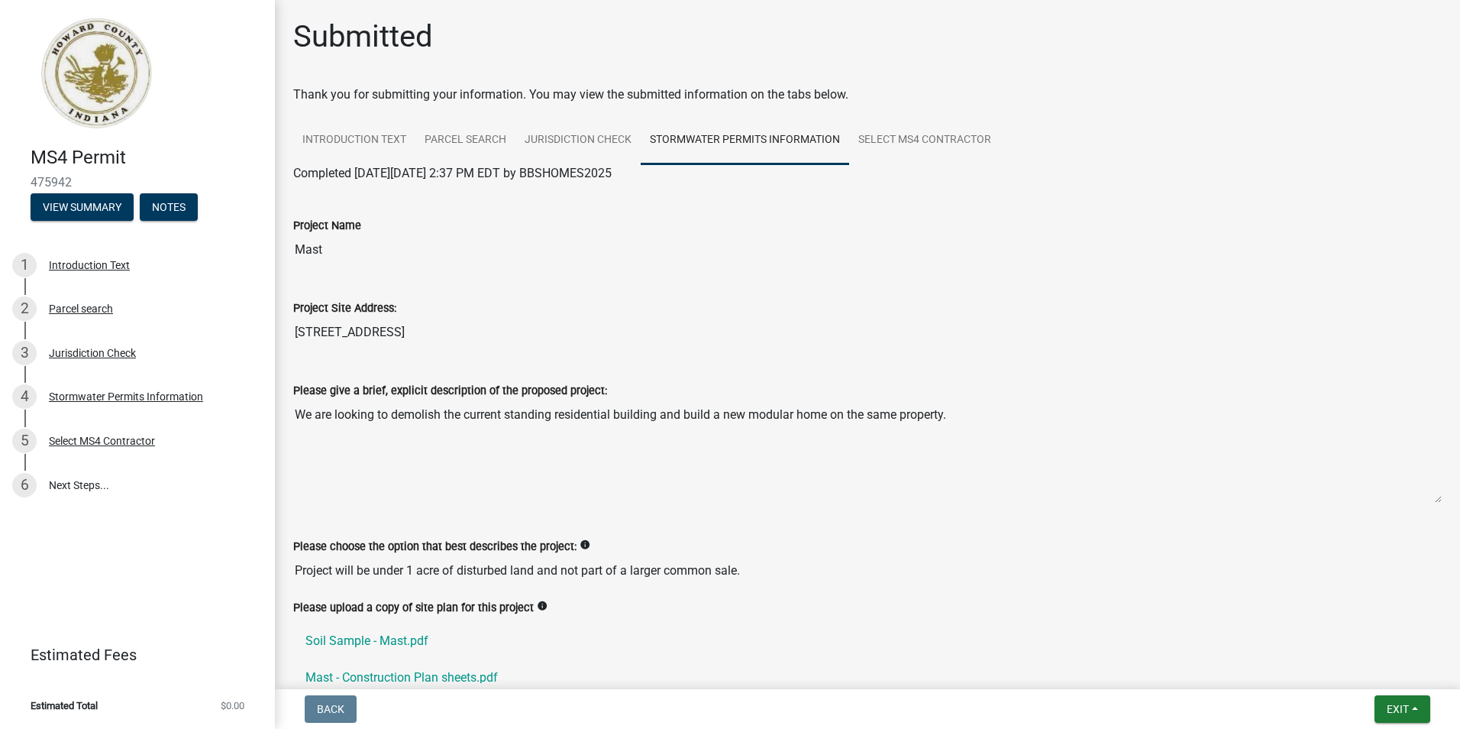
click at [842, 138] on link "Stormwater Permits Information" at bounding box center [745, 140] width 209 height 49
click at [856, 141] on link "Select MS4 Contractor" at bounding box center [924, 140] width 151 height 49
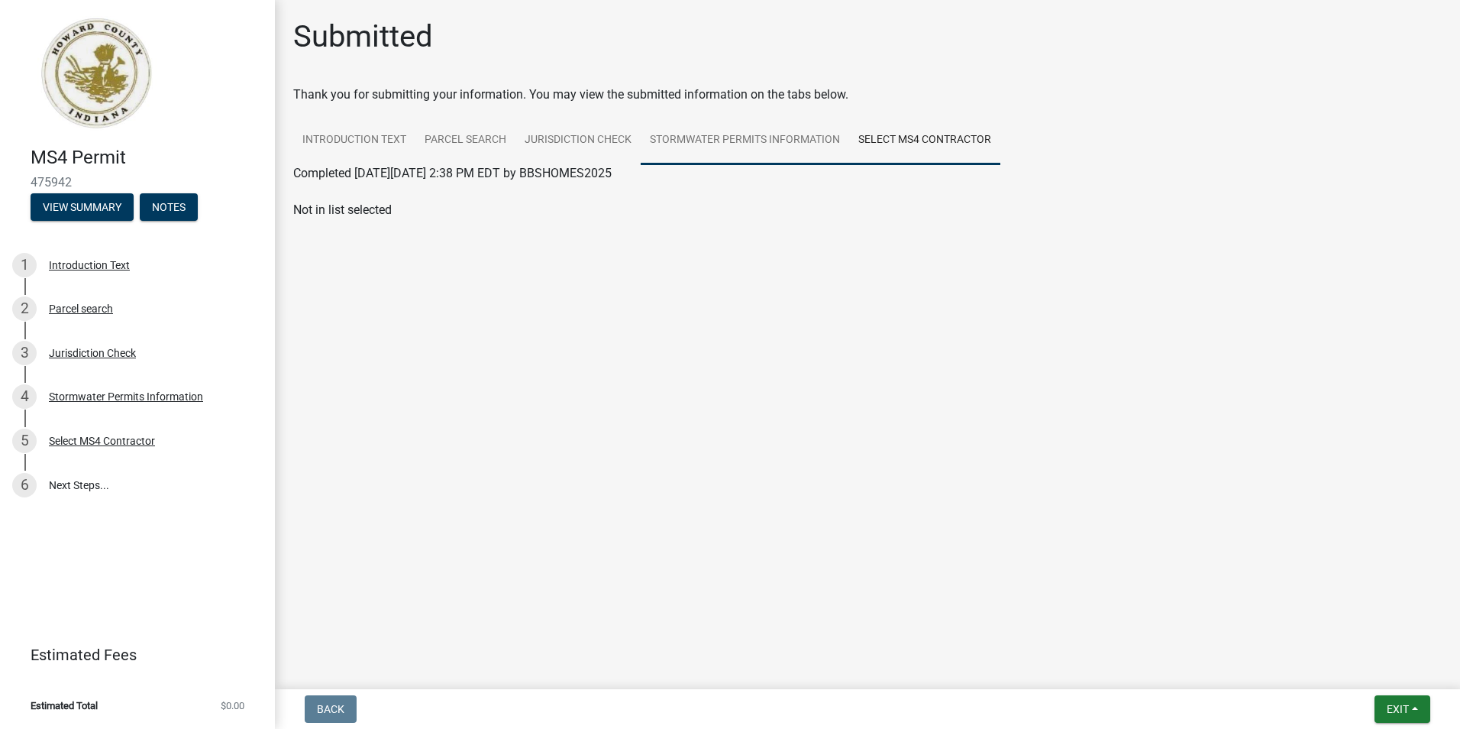
click at [697, 160] on link "Stormwater Permits Information" at bounding box center [745, 140] width 209 height 49
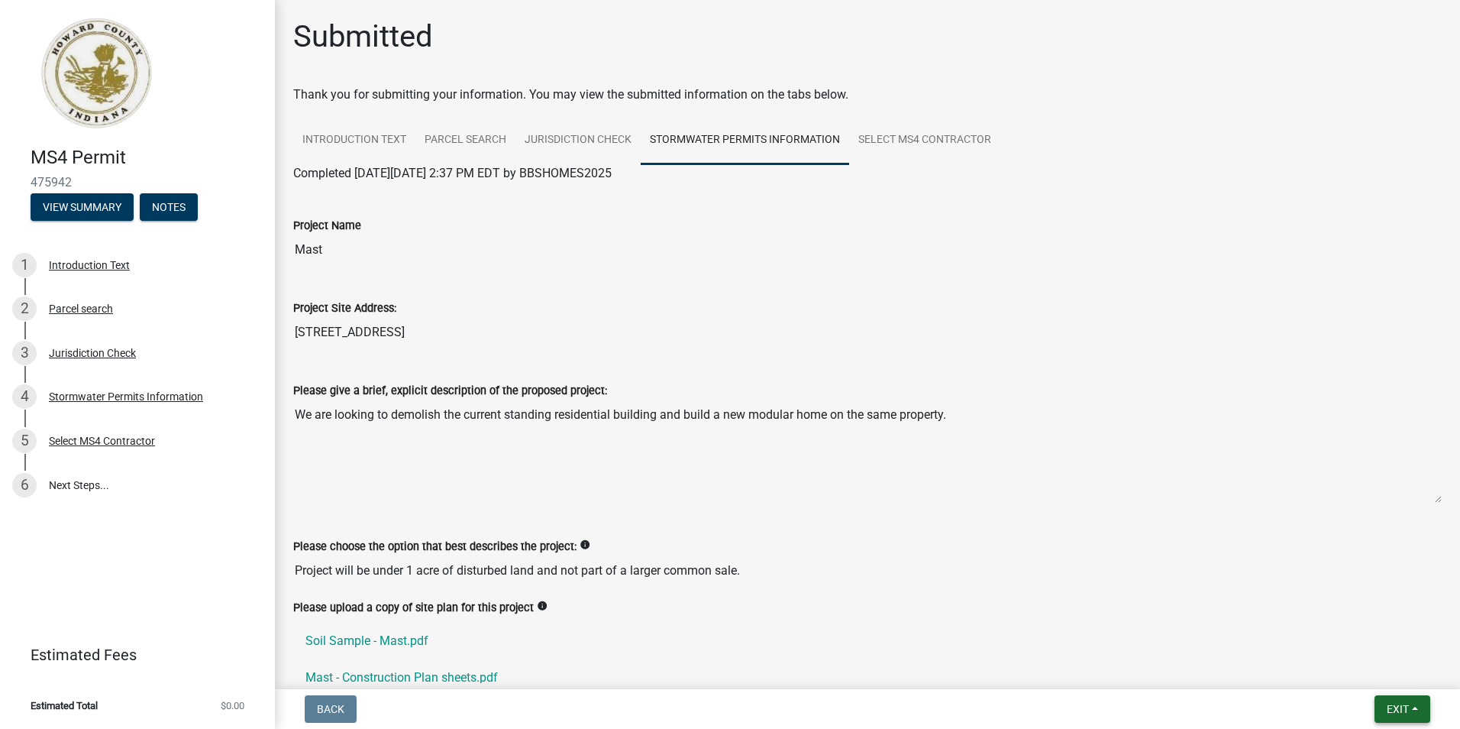
click at [1421, 707] on button "Exit" at bounding box center [1403, 708] width 56 height 27
